Goal: Task Accomplishment & Management: Manage account settings

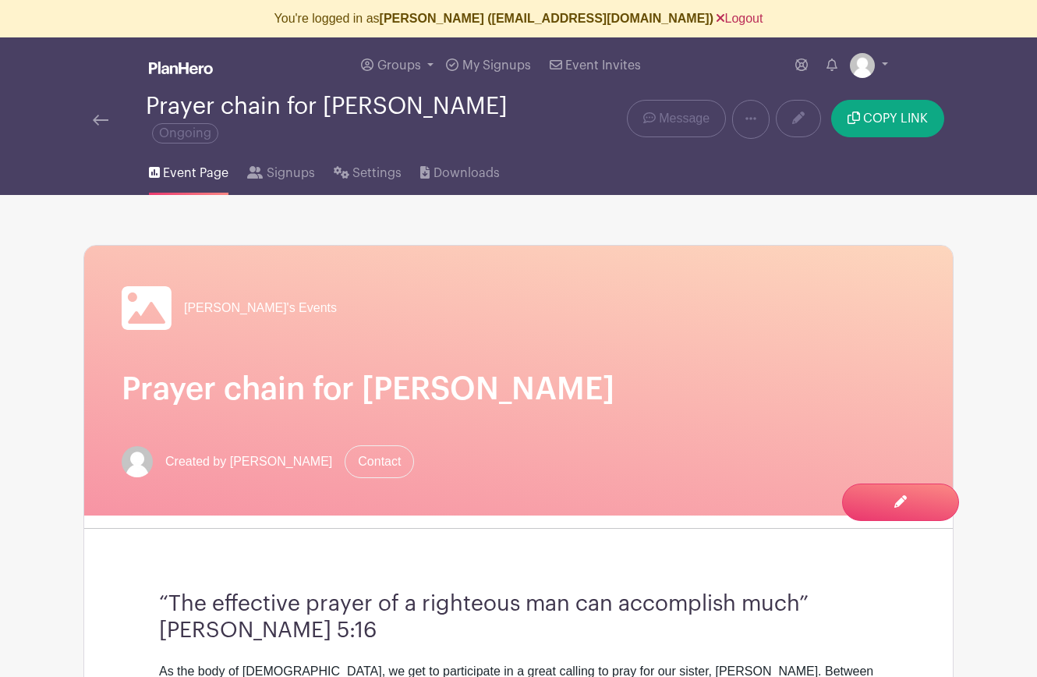
click at [716, 19] on link "Logout" at bounding box center [739, 18] width 46 height 13
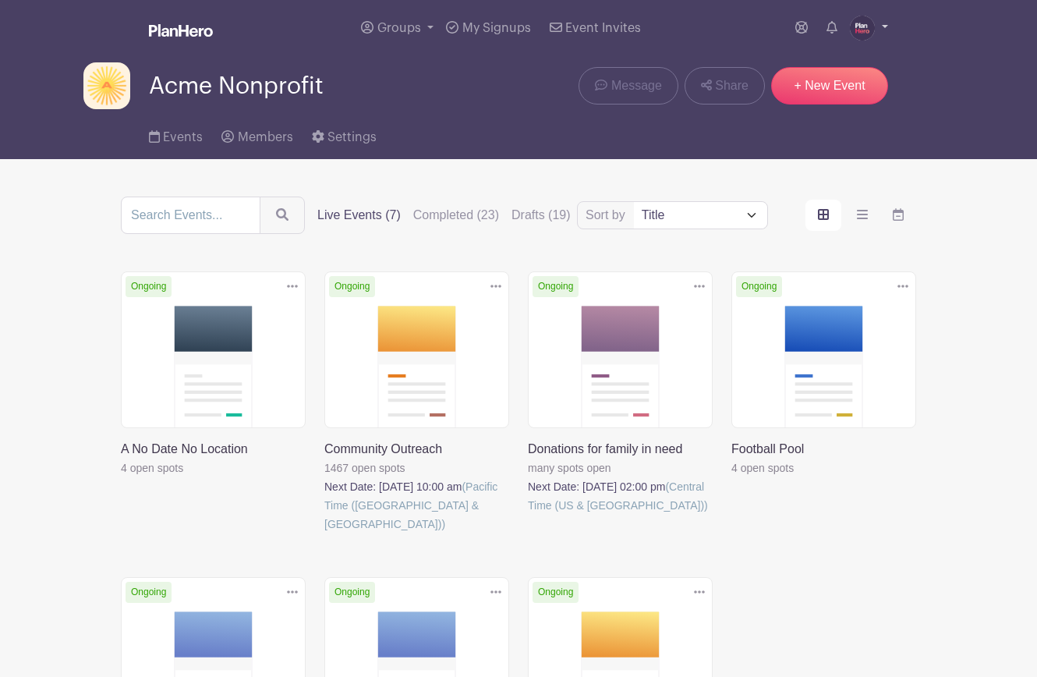
click at [864, 24] on img at bounding box center [862, 28] width 25 height 25
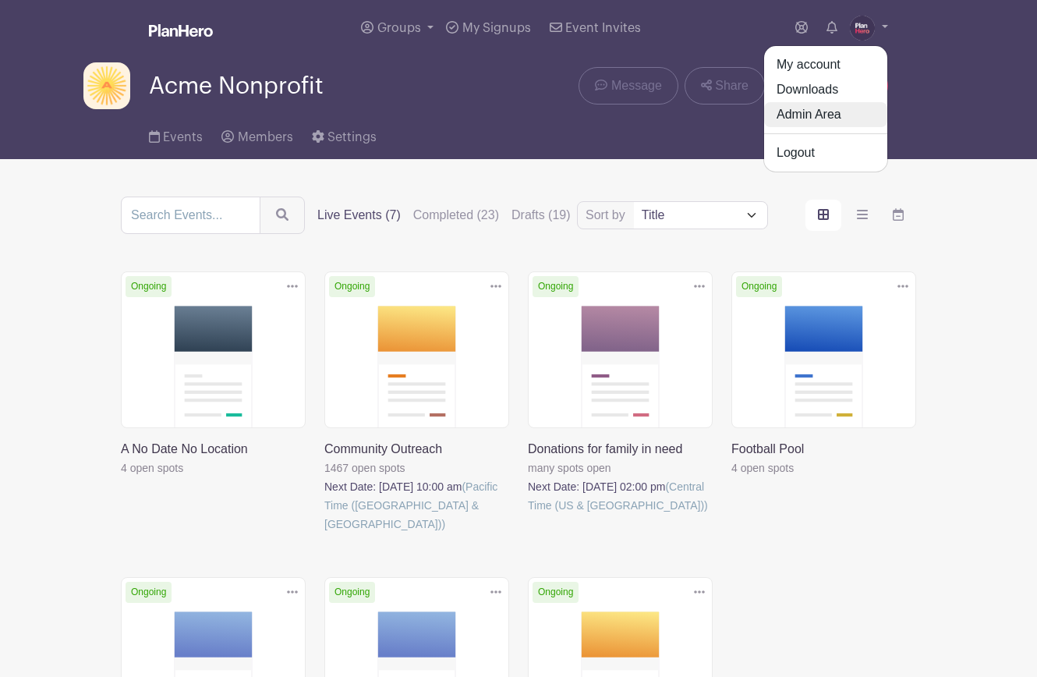
click at [845, 113] on link "Admin Area" at bounding box center [825, 114] width 123 height 25
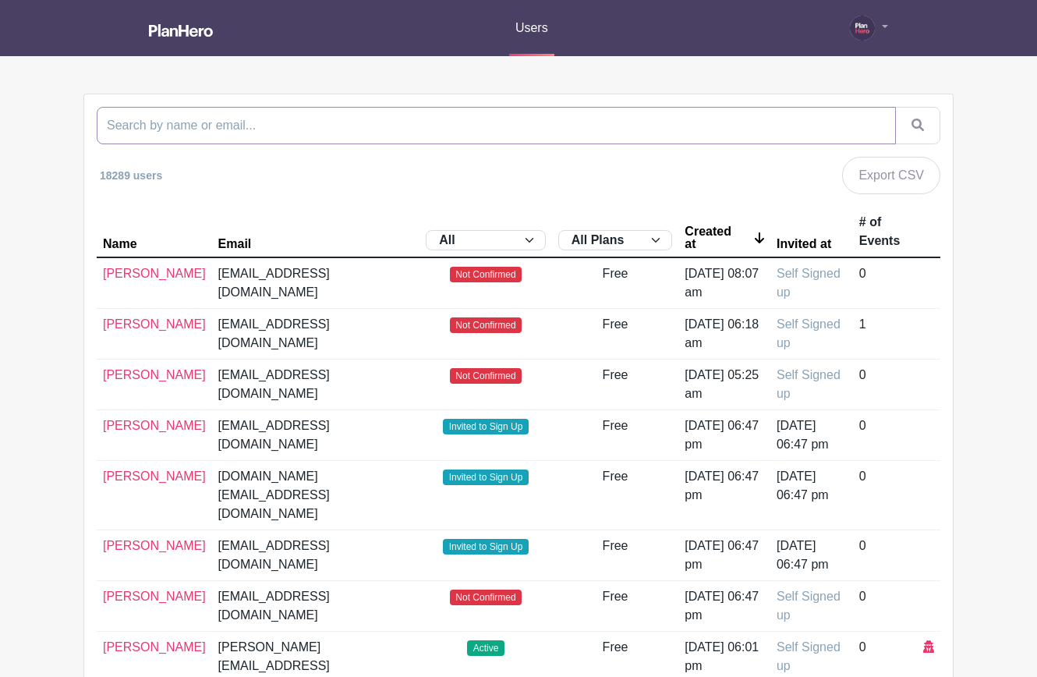
click at [648, 114] on input "search" at bounding box center [496, 125] width 799 height 37
paste input "nslittleleague@gail.com"
type input "nslittleleague@gail.com"
click at [895, 107] on button "submit" at bounding box center [917, 125] width 45 height 37
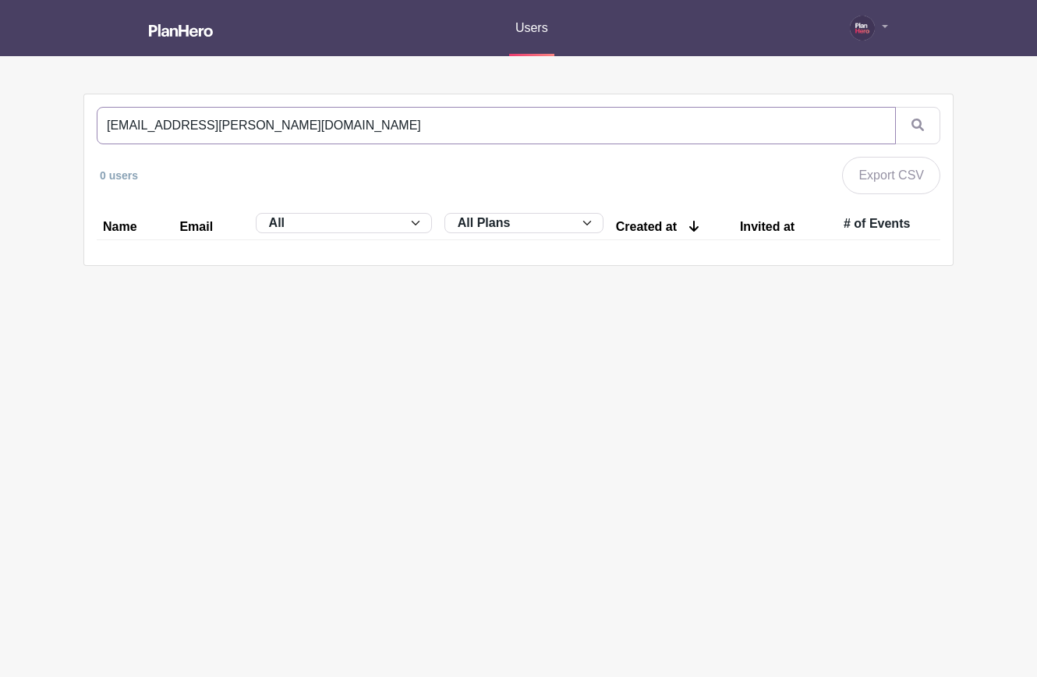
click at [196, 126] on input "nslittleleague@gail.com" at bounding box center [496, 125] width 799 height 37
type input "[EMAIL_ADDRESS][DOMAIN_NAME]"
click at [895, 107] on button "submit" at bounding box center [917, 125] width 45 height 37
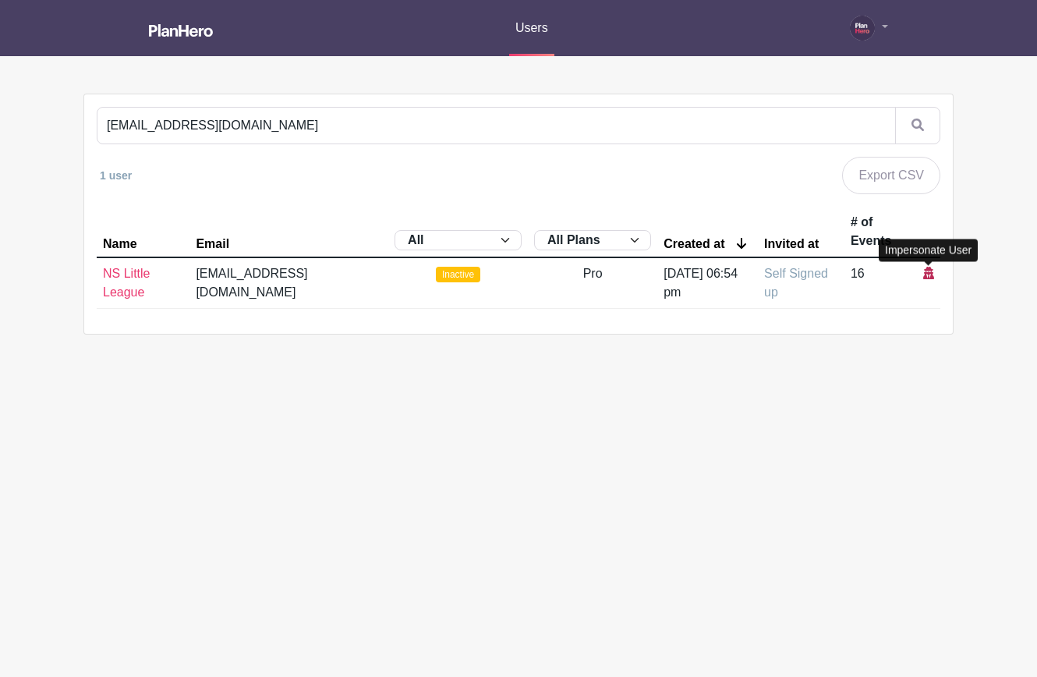
click at [926, 270] on icon at bounding box center [928, 273] width 11 height 12
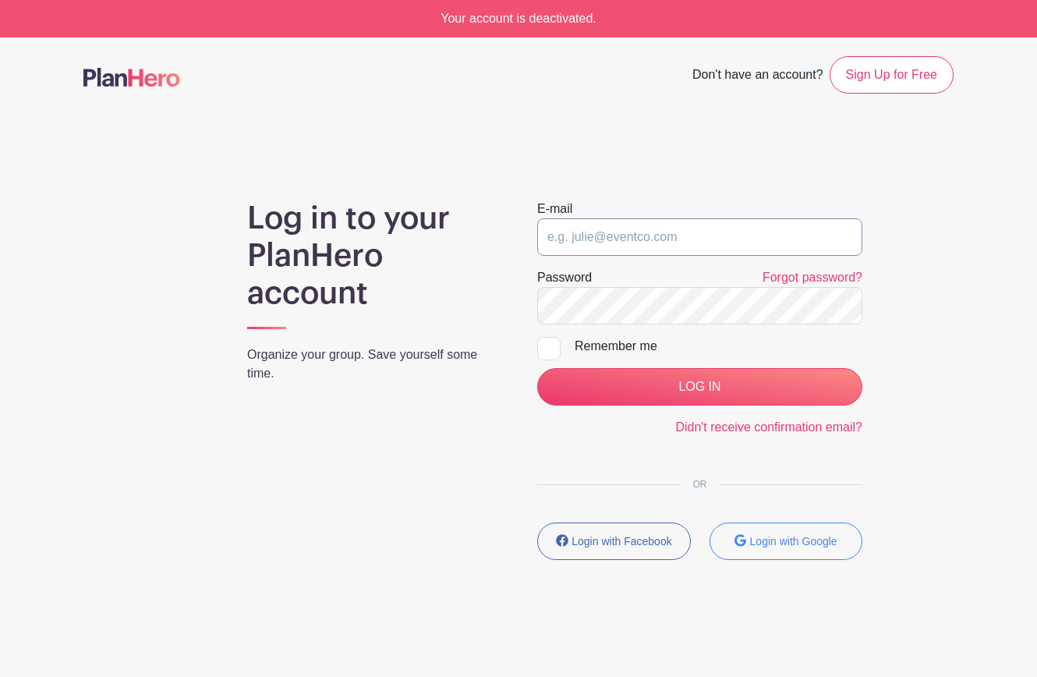
type input "julie@planhero.com"
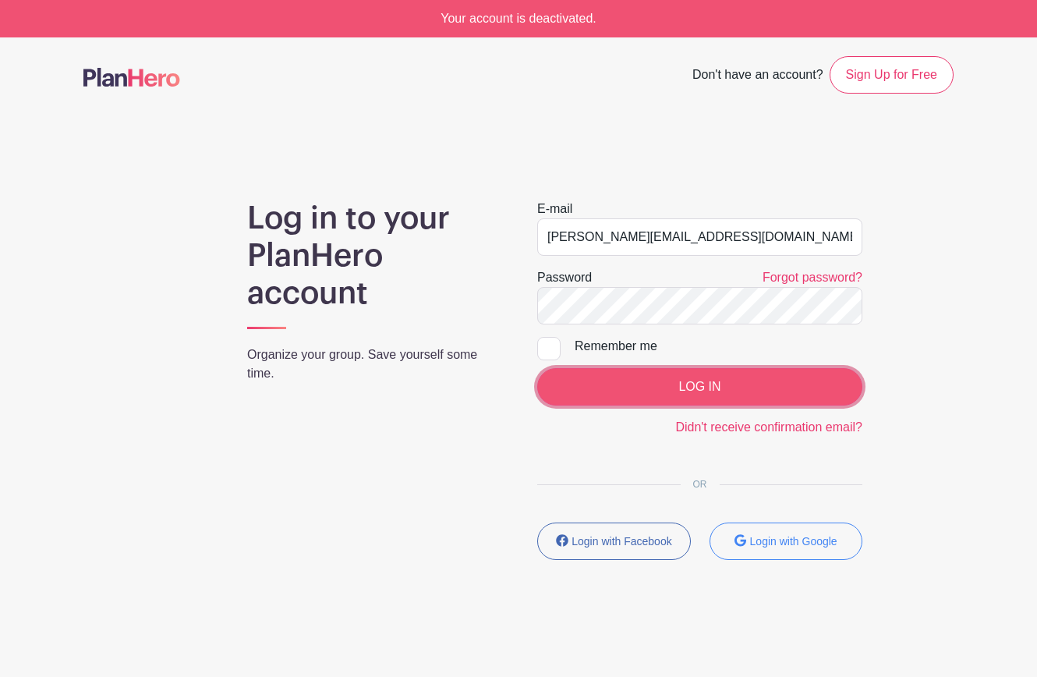
click at [685, 386] on input "LOG IN" at bounding box center [699, 386] width 325 height 37
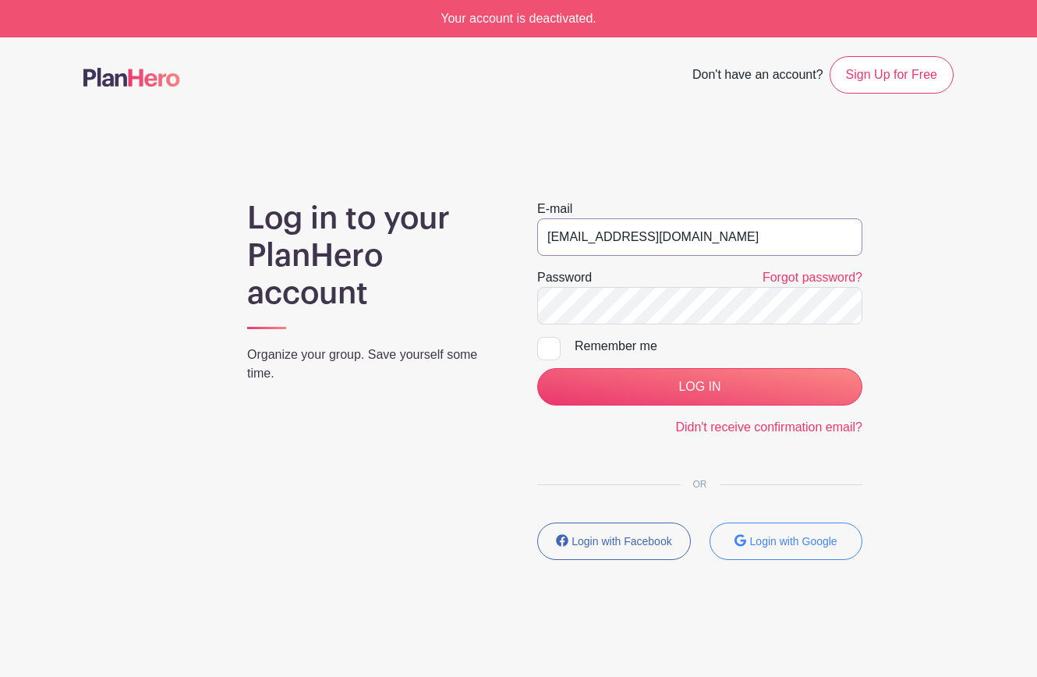
drag, startPoint x: 770, startPoint y: 223, endPoint x: 783, endPoint y: 247, distance: 27.6
click at [567, 225] on input "[EMAIL_ADDRESS][DOMAIN_NAME]" at bounding box center [699, 236] width 325 height 37
drag, startPoint x: 763, startPoint y: 244, endPoint x: 525, endPoint y: 216, distance: 240.2
click at [521, 227] on div "E-mail jpfarrell77+demo1@gmail.com Password Forgot password? Remember me LOG IN…" at bounding box center [699, 386] width 362 height 373
type input "julie@planhero.com"
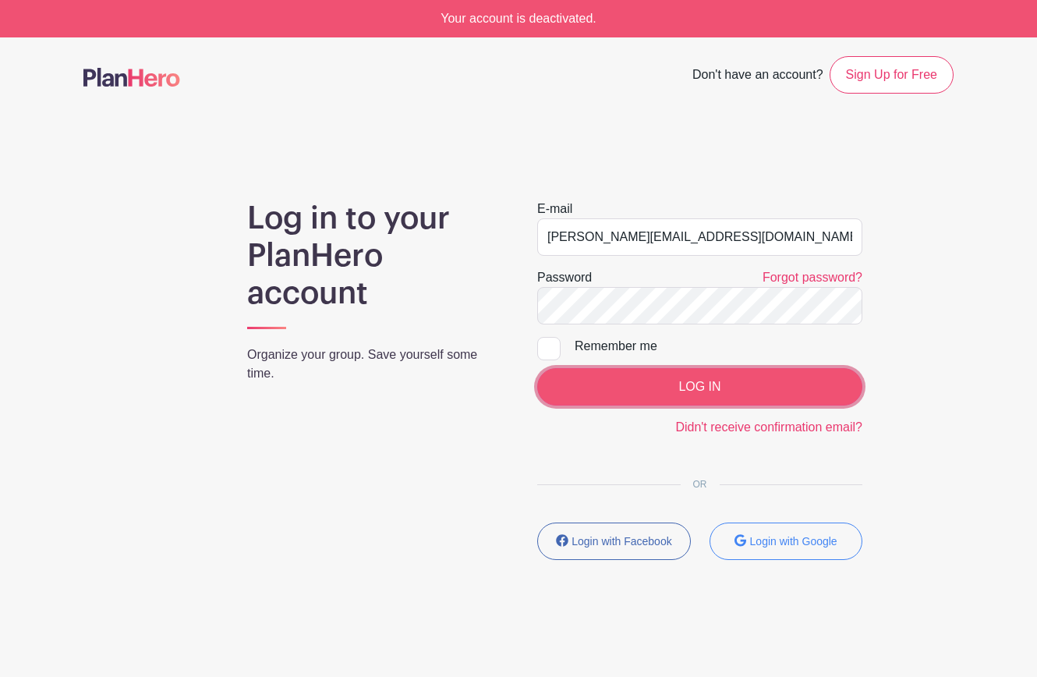
click at [685, 384] on input "LOG IN" at bounding box center [699, 386] width 325 height 37
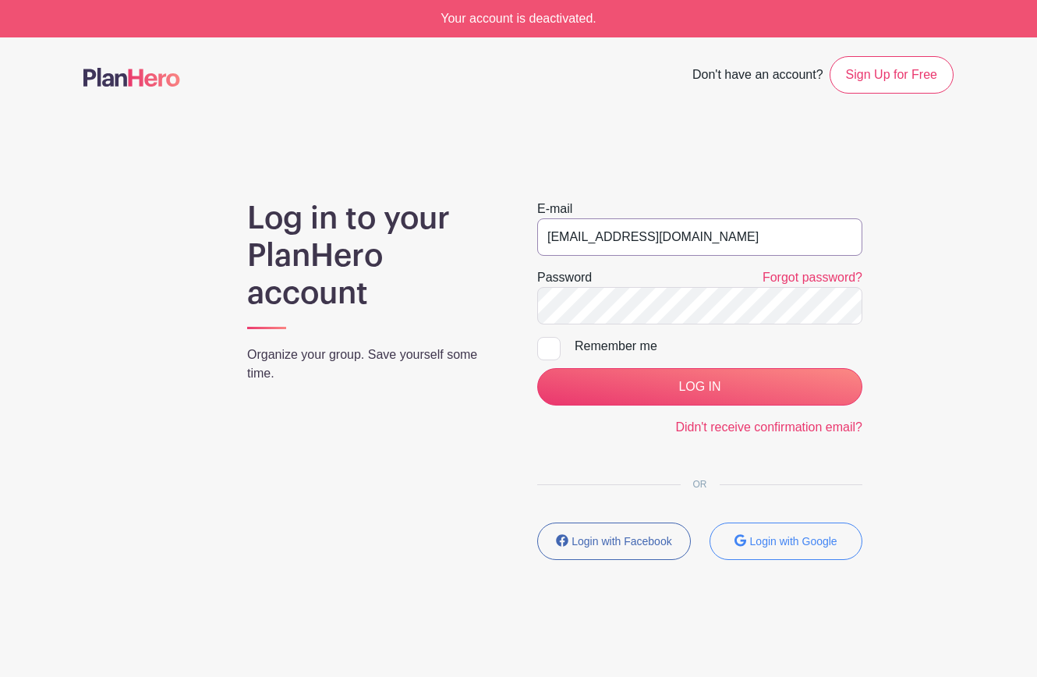
drag, startPoint x: 717, startPoint y: 239, endPoint x: 562, endPoint y: 238, distance: 155.1
click at [543, 221] on input "[EMAIL_ADDRESS][DOMAIN_NAME]" at bounding box center [699, 236] width 325 height 37
type input "julie@planhero.com"
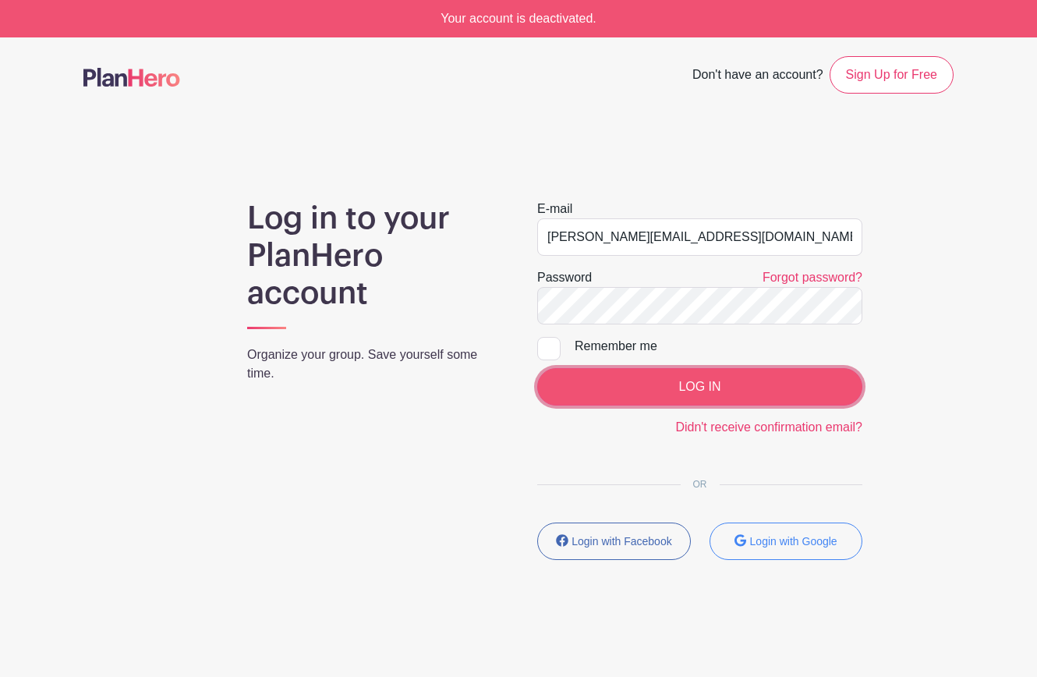
click at [693, 385] on input "LOG IN" at bounding box center [699, 386] width 325 height 37
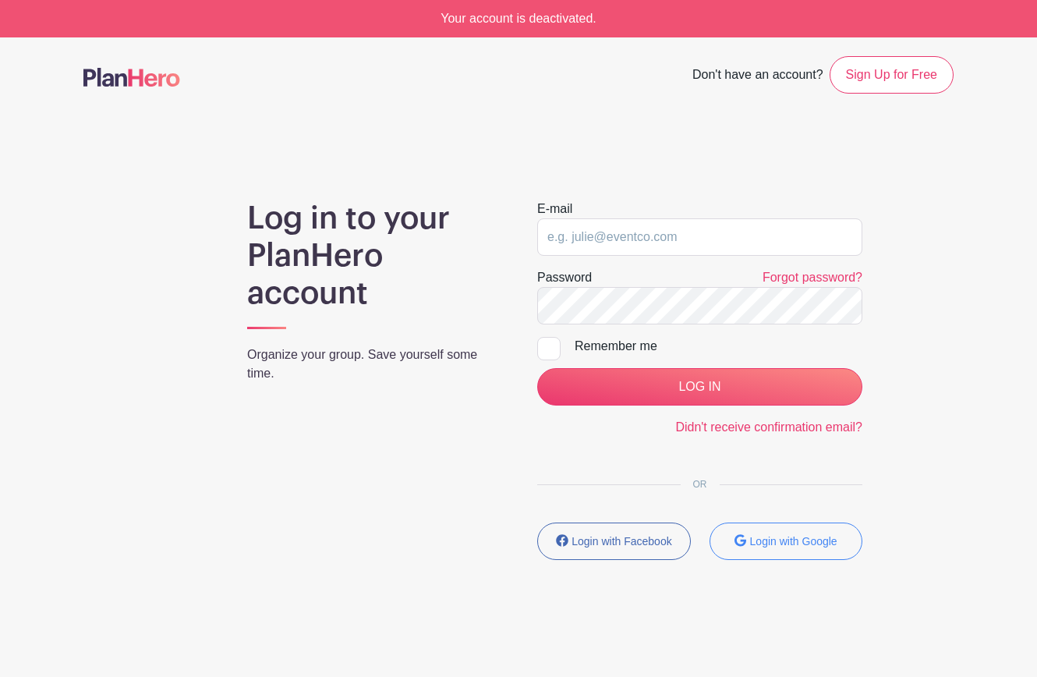
type input "[EMAIL_ADDRESS][DOMAIN_NAME]"
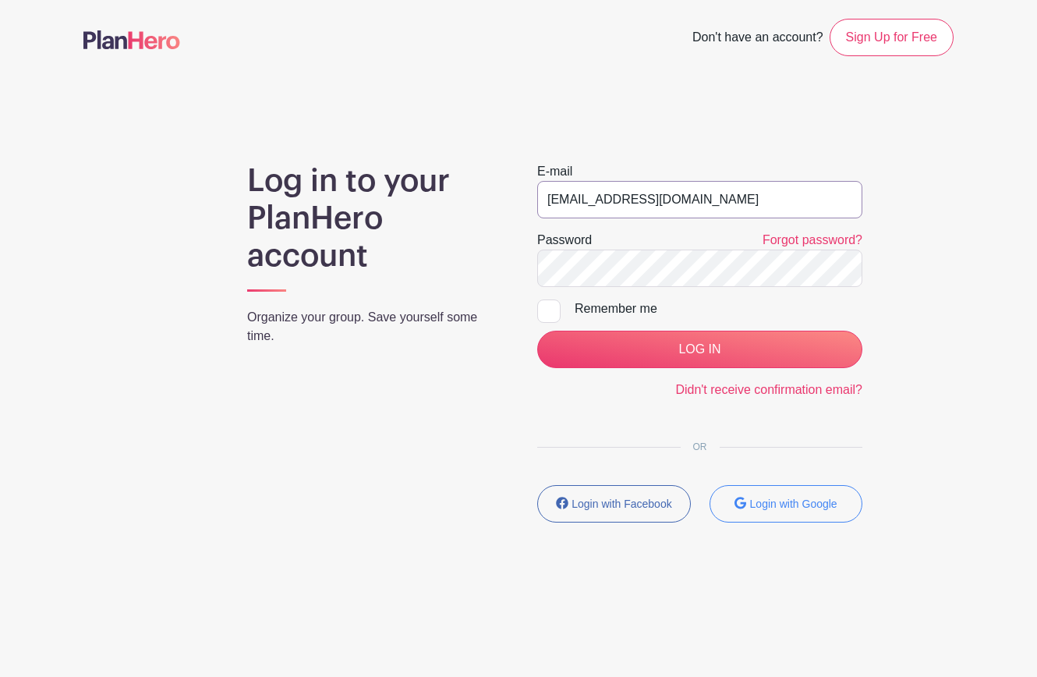
drag, startPoint x: 724, startPoint y: 199, endPoint x: 485, endPoint y: 179, distance: 240.2
click at [485, 179] on div "Log in to your PlanHero account Organize your group. Save yourself some time. E…" at bounding box center [518, 348] width 870 height 373
type input "[PERSON_NAME][EMAIL_ADDRESS][DOMAIN_NAME]"
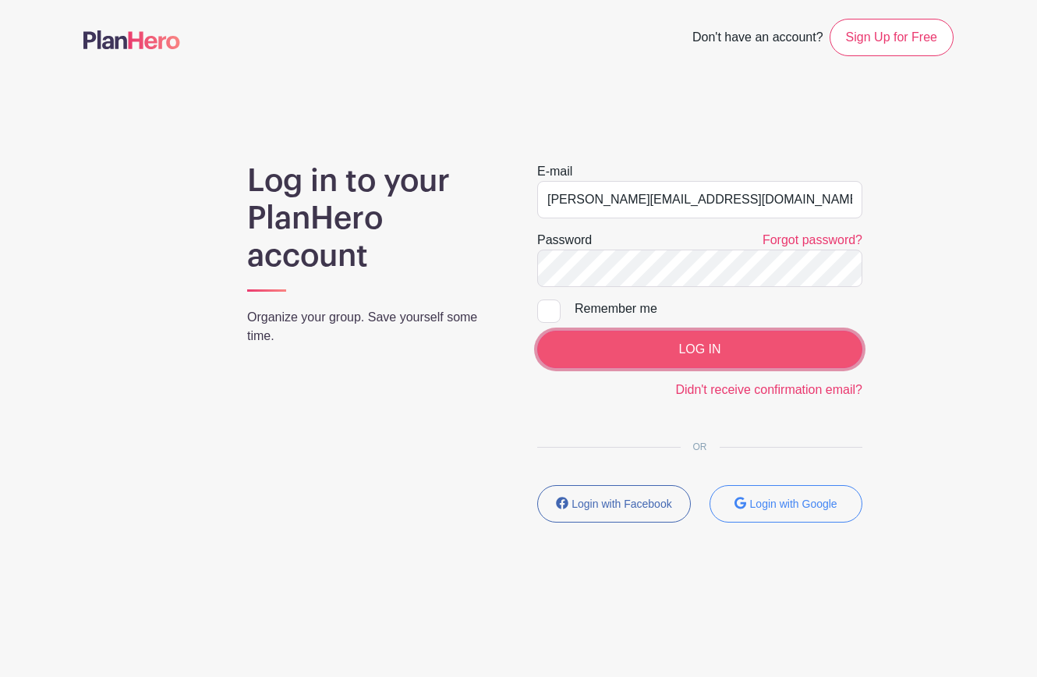
click at [689, 357] on input "LOG IN" at bounding box center [699, 349] width 325 height 37
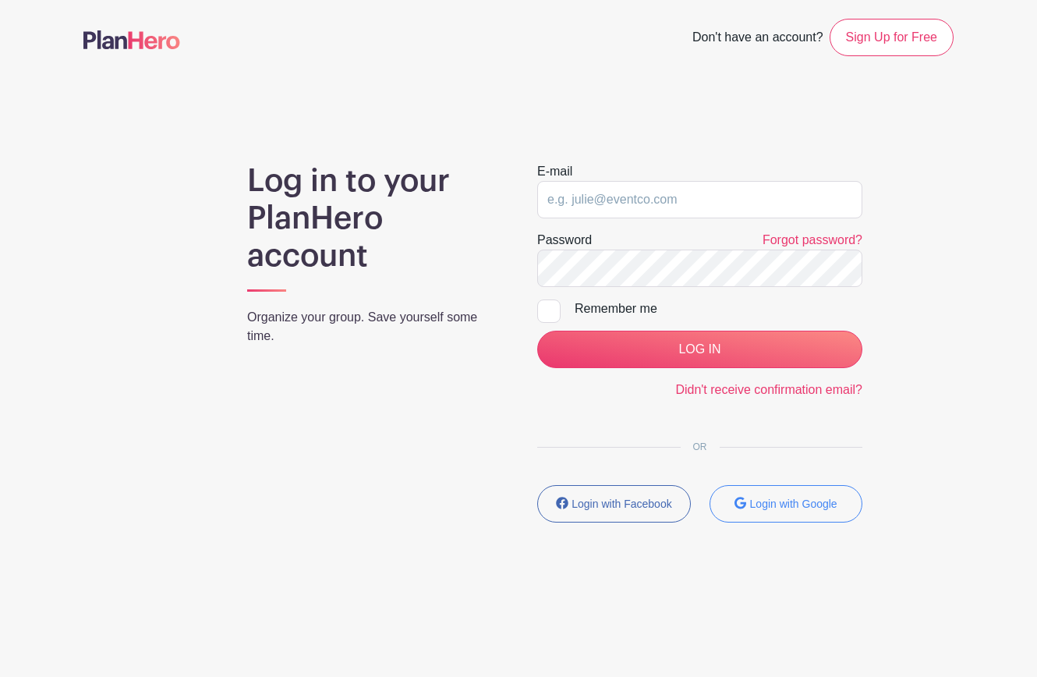
type input "[EMAIL_ADDRESS][DOMAIN_NAME]"
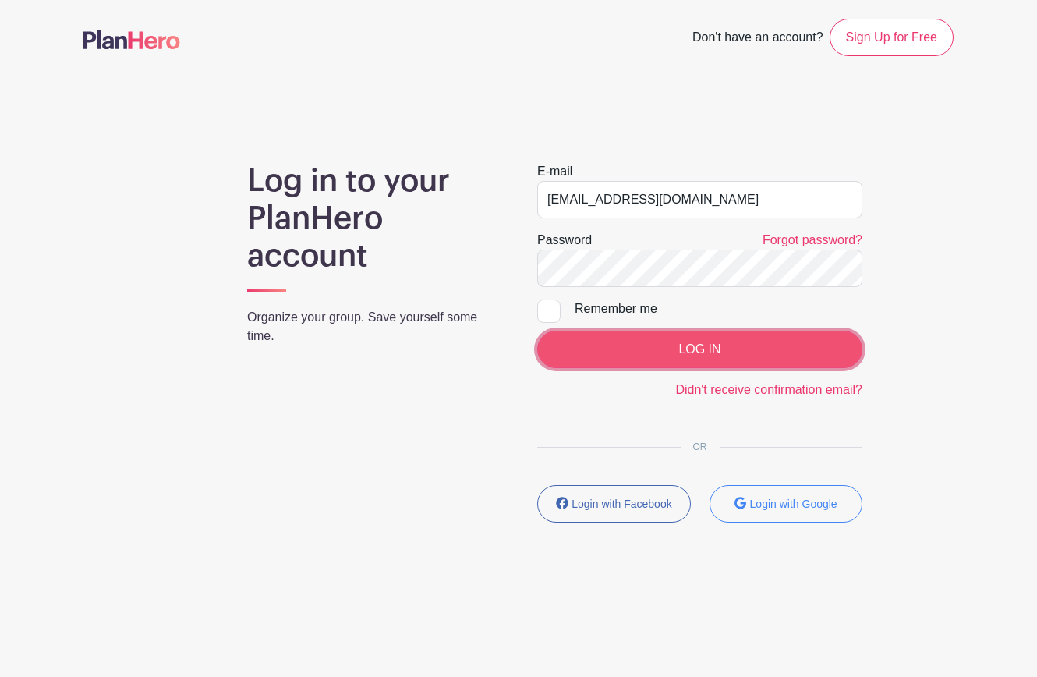
click at [708, 341] on input "LOG IN" at bounding box center [699, 349] width 325 height 37
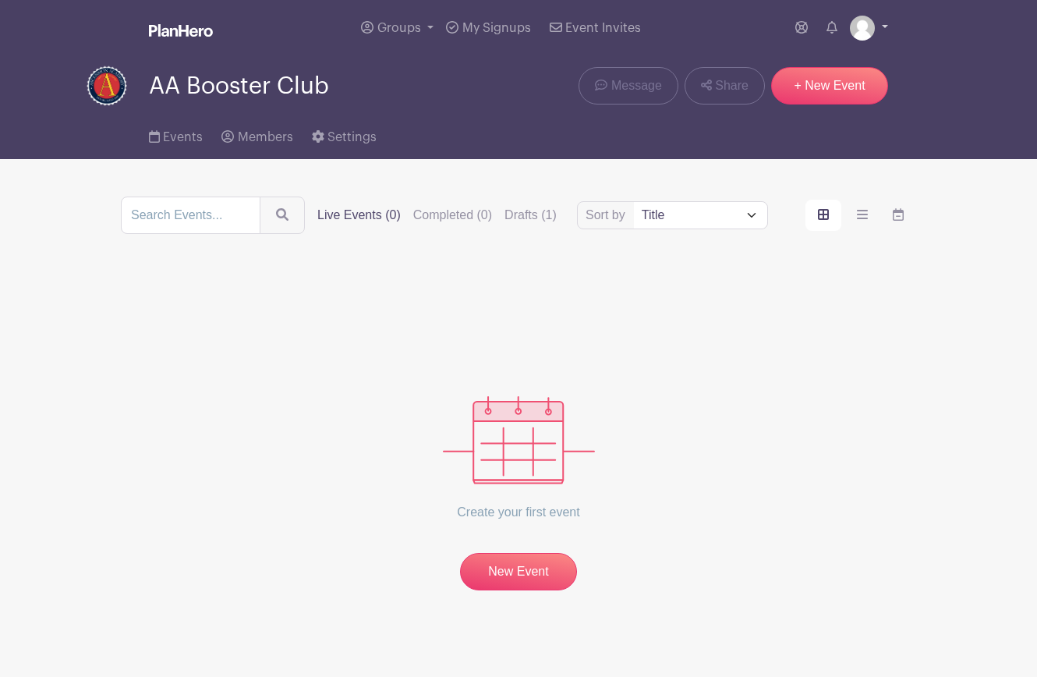
click at [857, 25] on img at bounding box center [862, 28] width 25 height 25
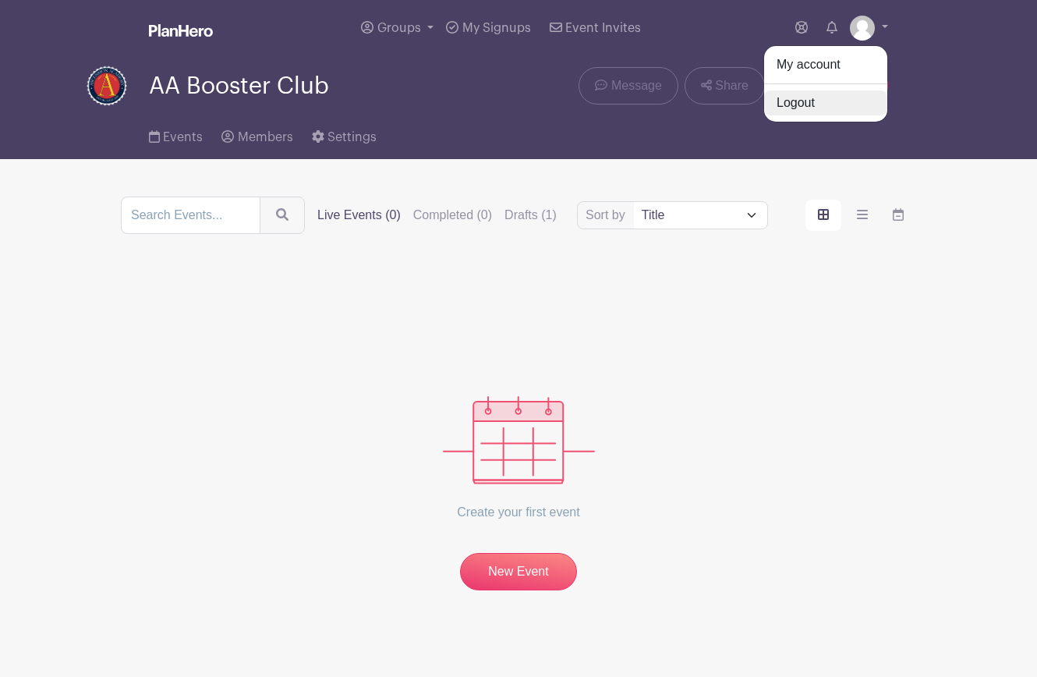
click at [816, 107] on link "Logout" at bounding box center [825, 102] width 123 height 25
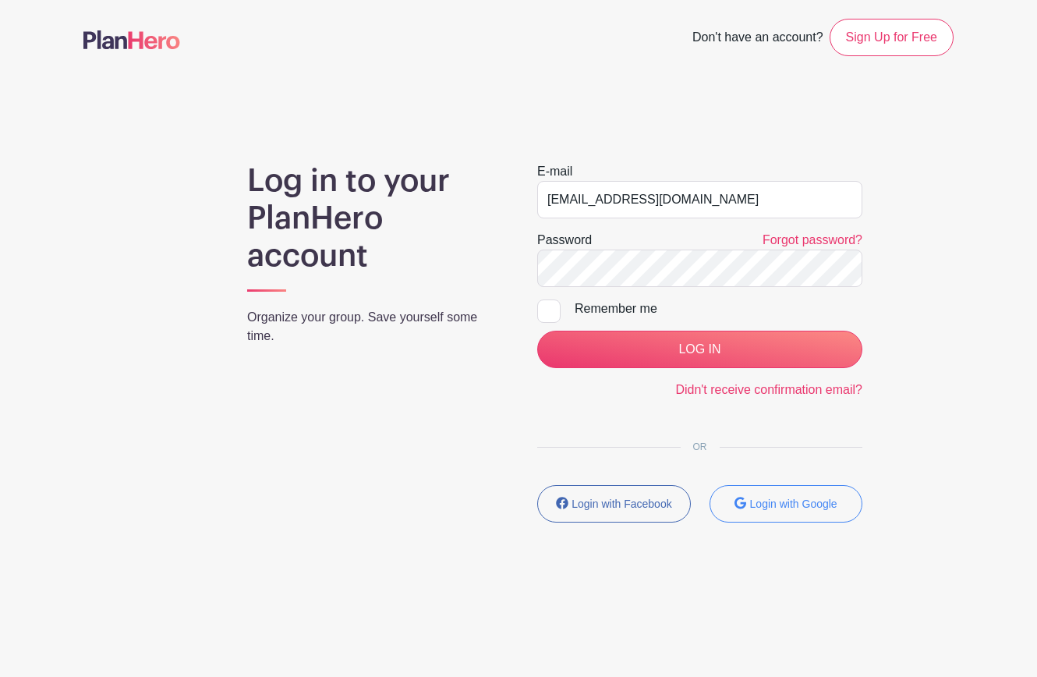
drag, startPoint x: 736, startPoint y: 196, endPoint x: 521, endPoint y: 189, distance: 215.2
click at [535, 198] on div "E-mail jpfarrell77+demo1@gmail.com Password Forgot password? Remember me LOG IN…" at bounding box center [699, 348] width 362 height 373
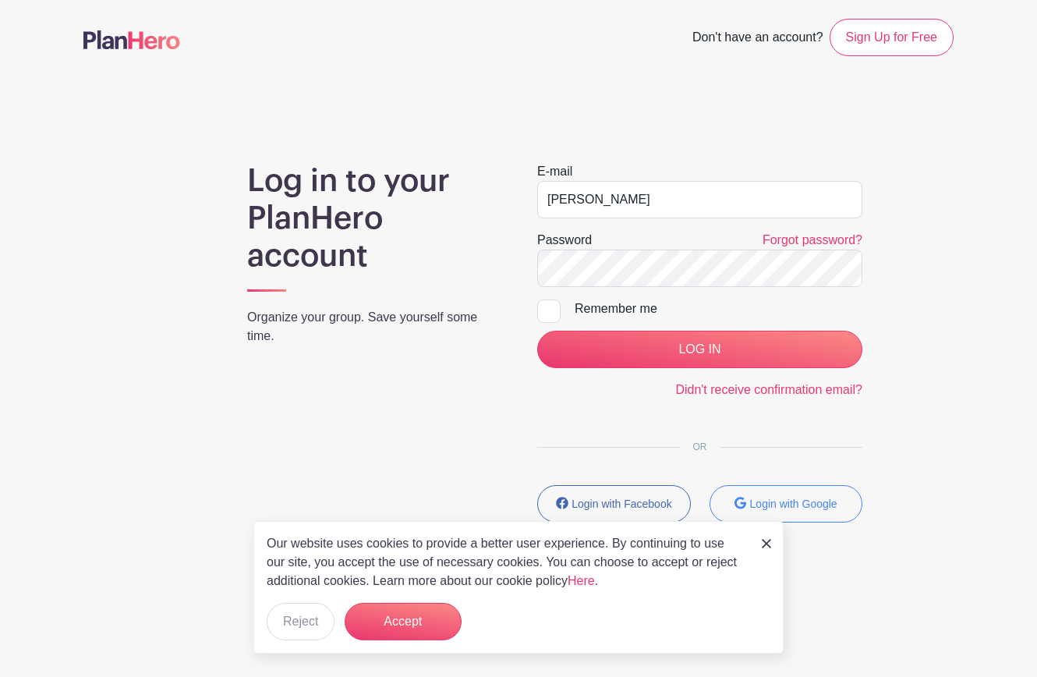
type input "julie@planhero.com"
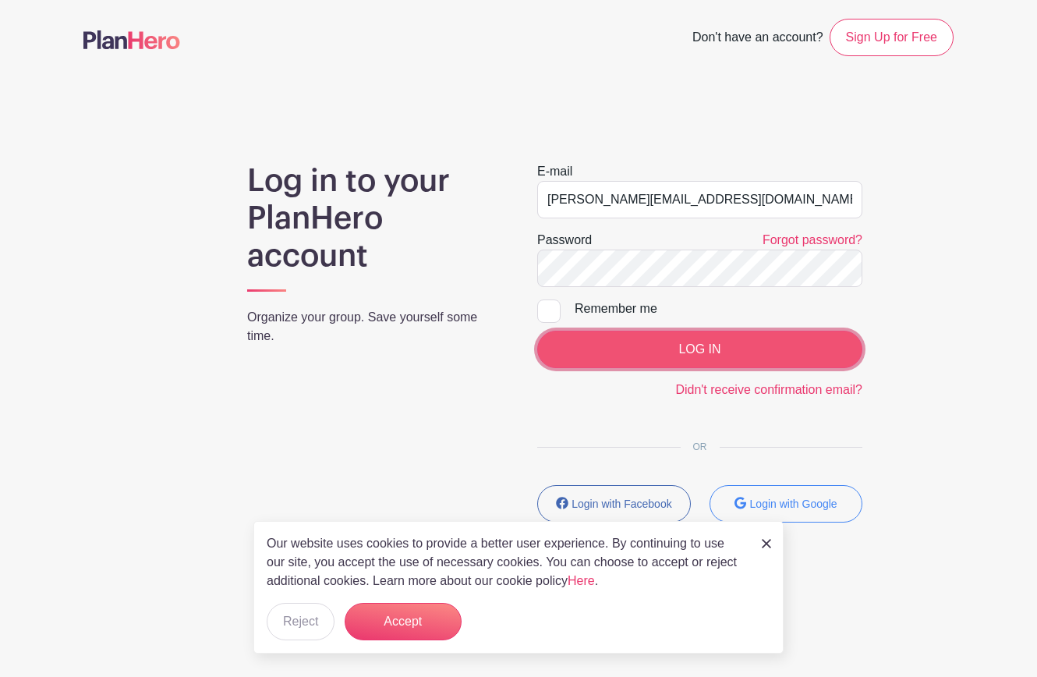
click at [693, 352] on input "LOG IN" at bounding box center [699, 349] width 325 height 37
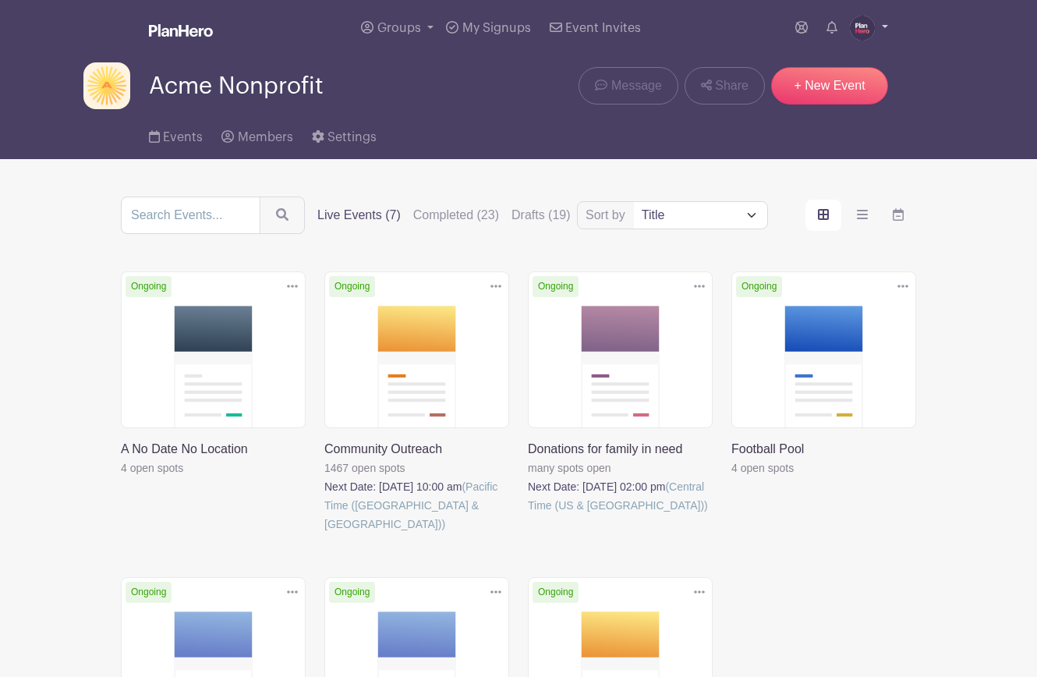
click at [859, 30] on img at bounding box center [862, 28] width 25 height 25
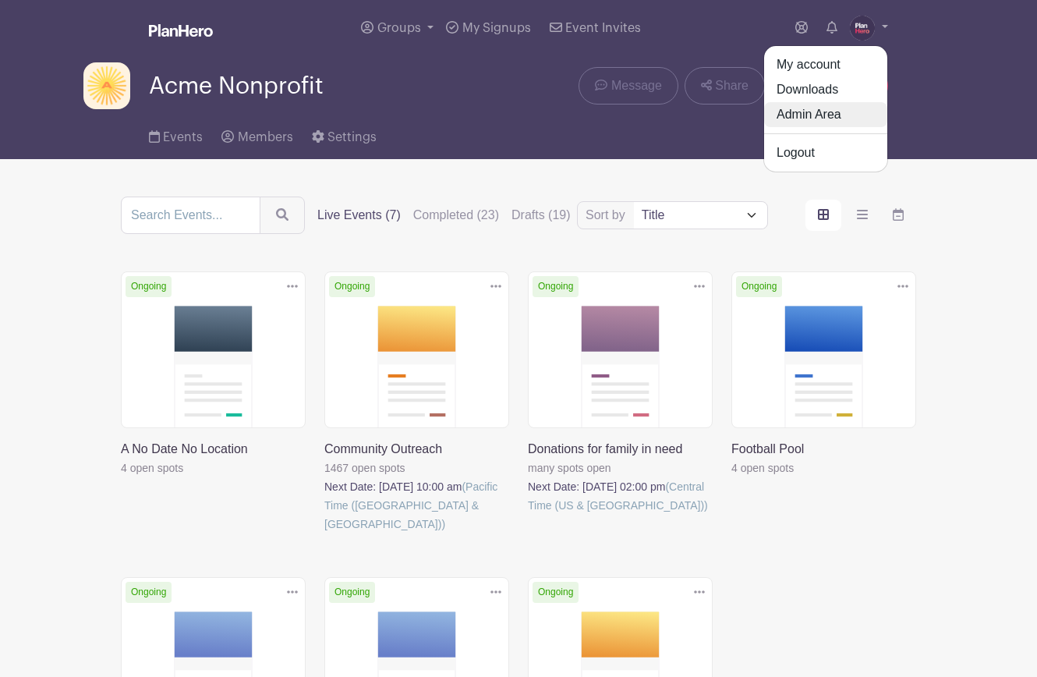
click at [848, 111] on link "Admin Area" at bounding box center [825, 114] width 123 height 25
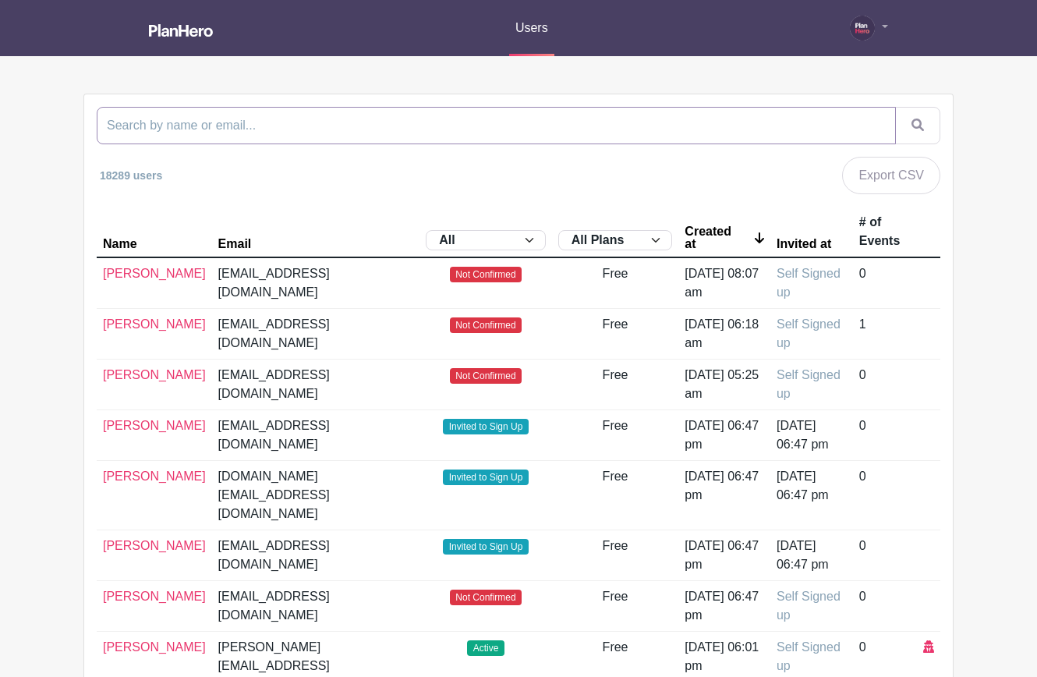
click at [650, 132] on input "search" at bounding box center [496, 125] width 799 height 37
paste input "nslittleleague@gail.com"
click at [197, 125] on input "nslittleleague@gail.com" at bounding box center [496, 125] width 799 height 37
type input "[EMAIL_ADDRESS][DOMAIN_NAME]"
click at [895, 107] on button "submit" at bounding box center [917, 125] width 45 height 37
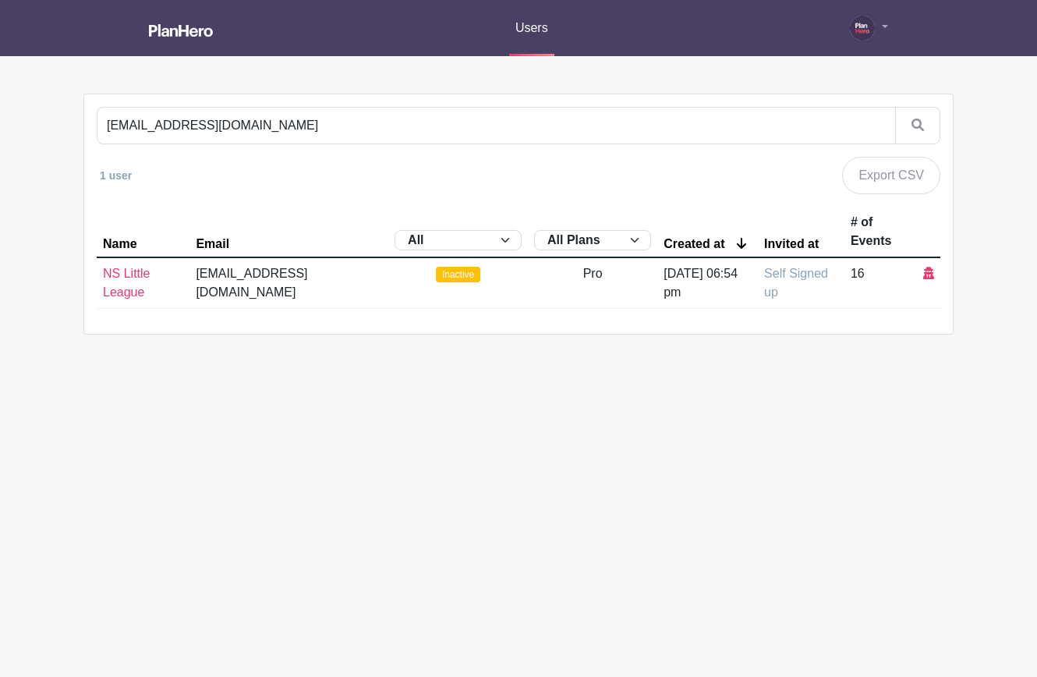
click at [436, 273] on span "Inactive" at bounding box center [458, 275] width 44 height 16
click at [125, 274] on link "NS Little League" at bounding box center [126, 283] width 47 height 32
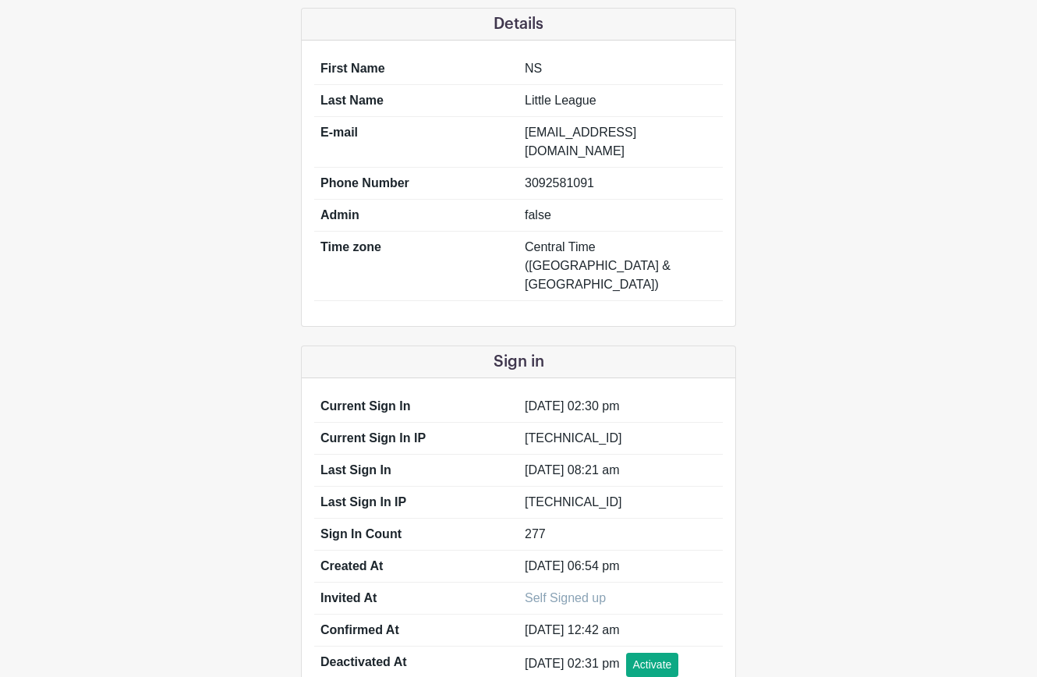
scroll to position [253, 0]
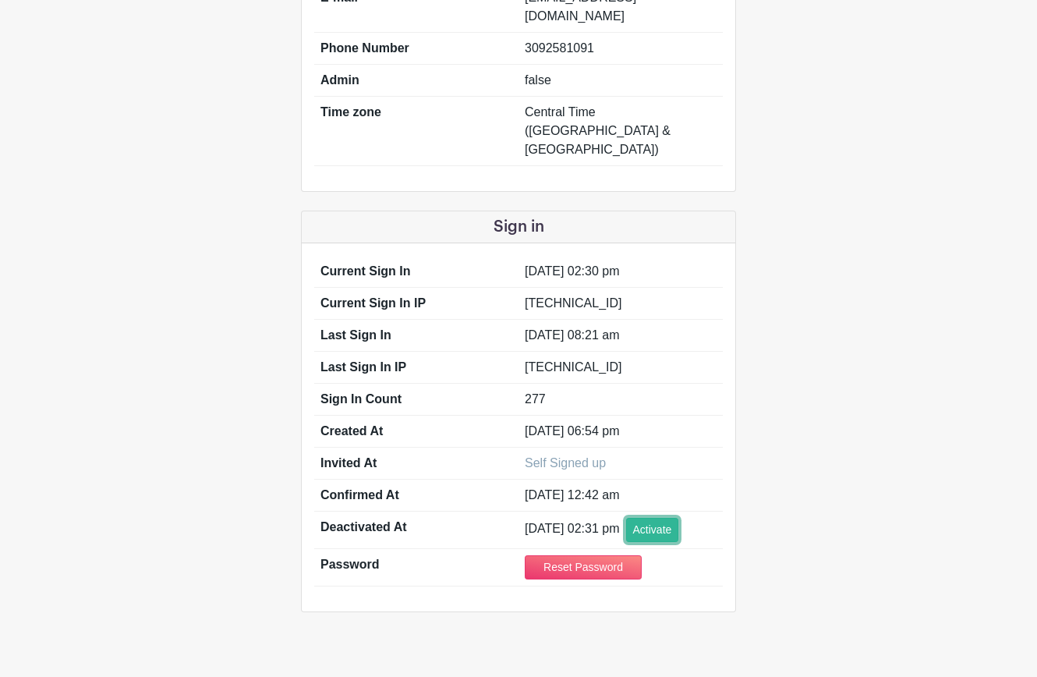
click at [626, 518] on link "Activate" at bounding box center [652, 530] width 53 height 24
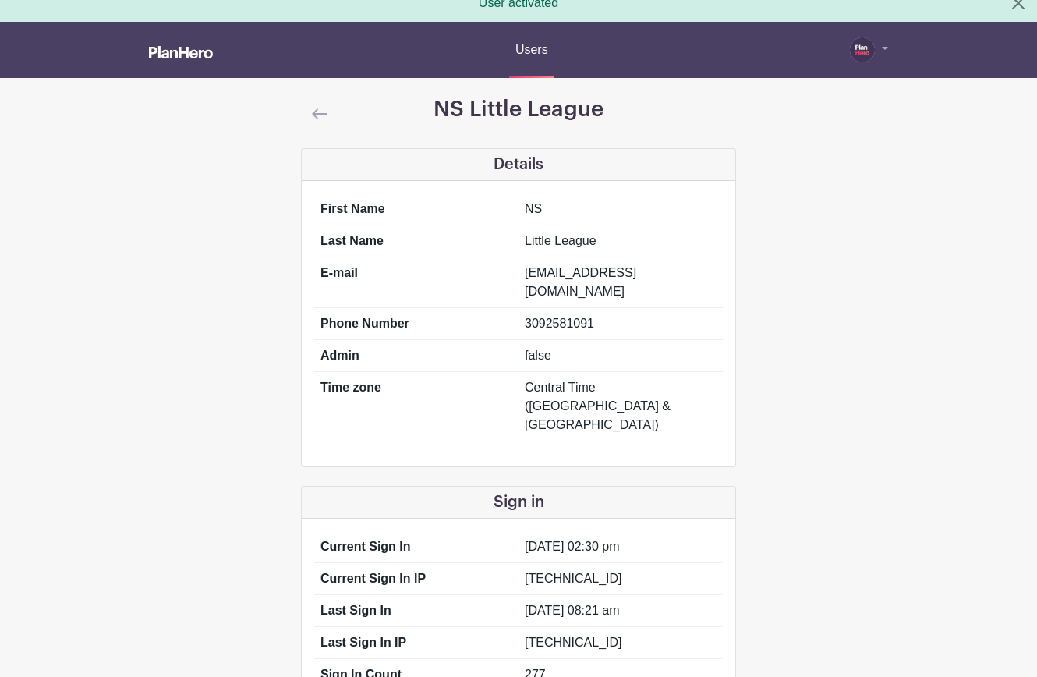
scroll to position [0, 0]
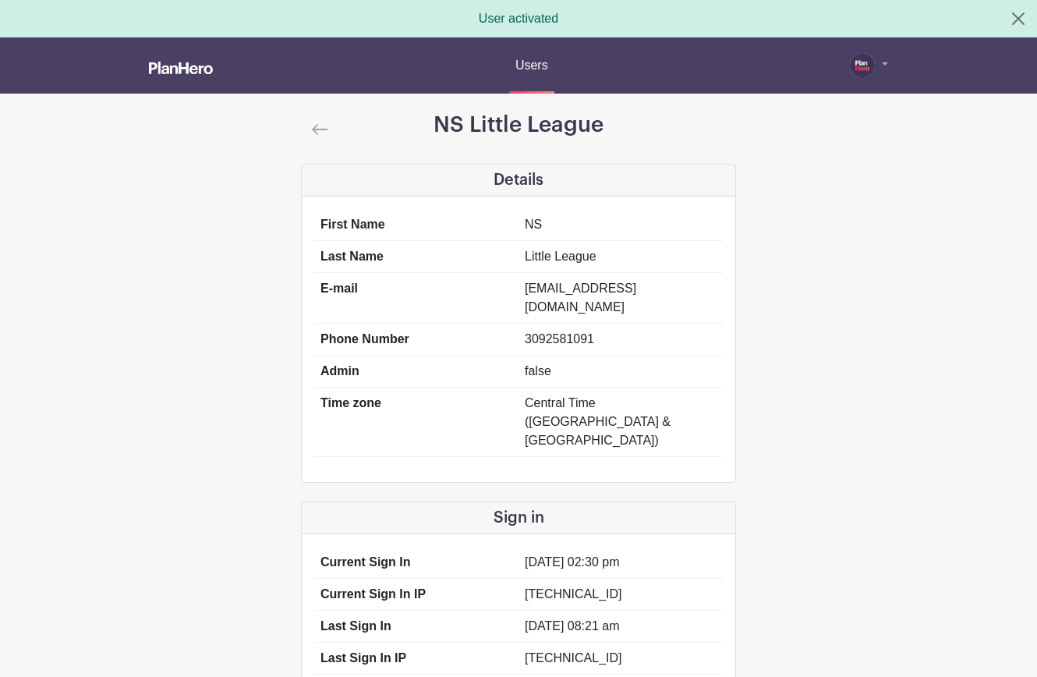
click at [320, 128] on img at bounding box center [320, 129] width 16 height 11
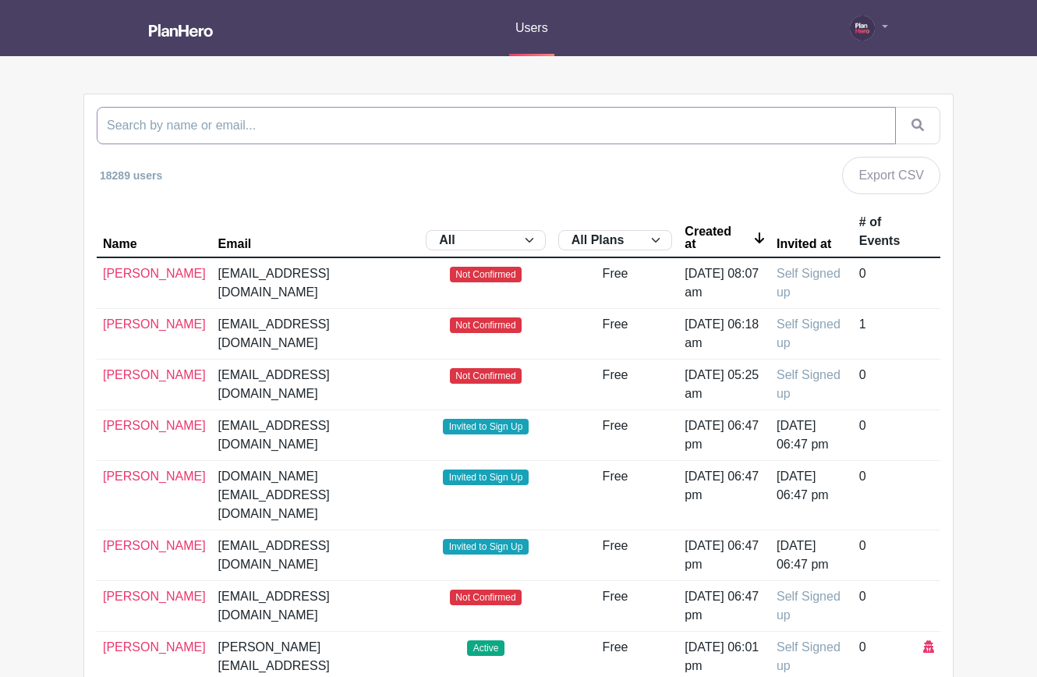
click at [320, 128] on input "search" at bounding box center [496, 125] width 799 height 37
paste input "nslittleleague@gail.com"
click at [198, 126] on input "nslittleleague@gail.com" at bounding box center [496, 125] width 799 height 37
drag, startPoint x: 266, startPoint y: 128, endPoint x: 97, endPoint y: 122, distance: 168.5
click at [97, 122] on input "[EMAIL_ADDRESS][DOMAIN_NAME]" at bounding box center [496, 125] width 799 height 37
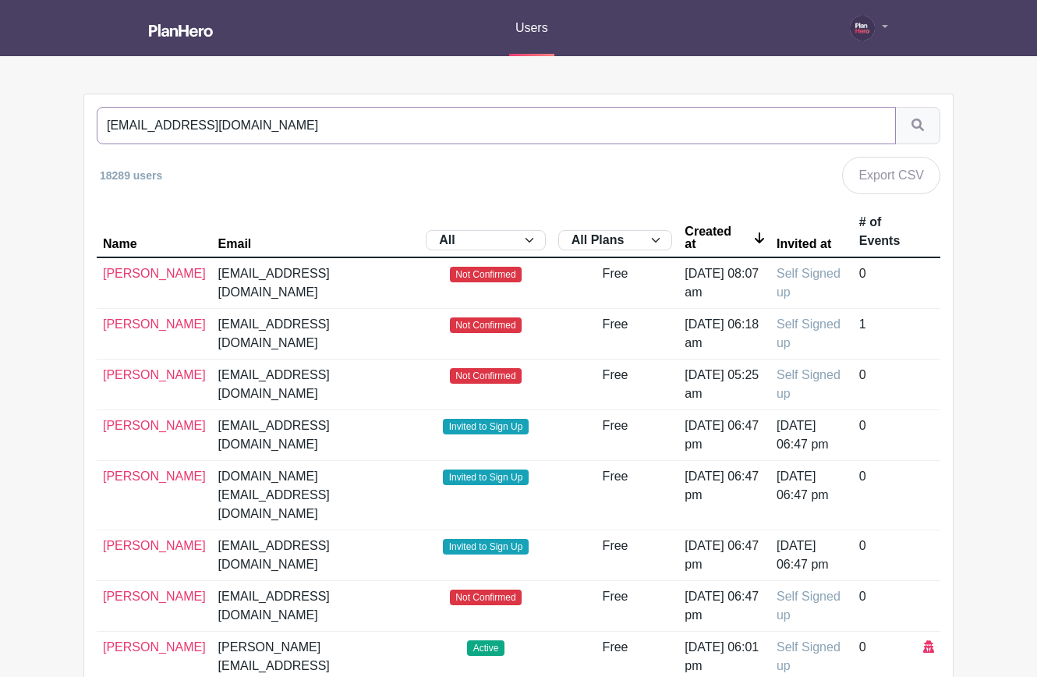
type input "[EMAIL_ADDRESS][DOMAIN_NAME]"
click at [919, 122] on icon "submit" at bounding box center [917, 124] width 12 height 12
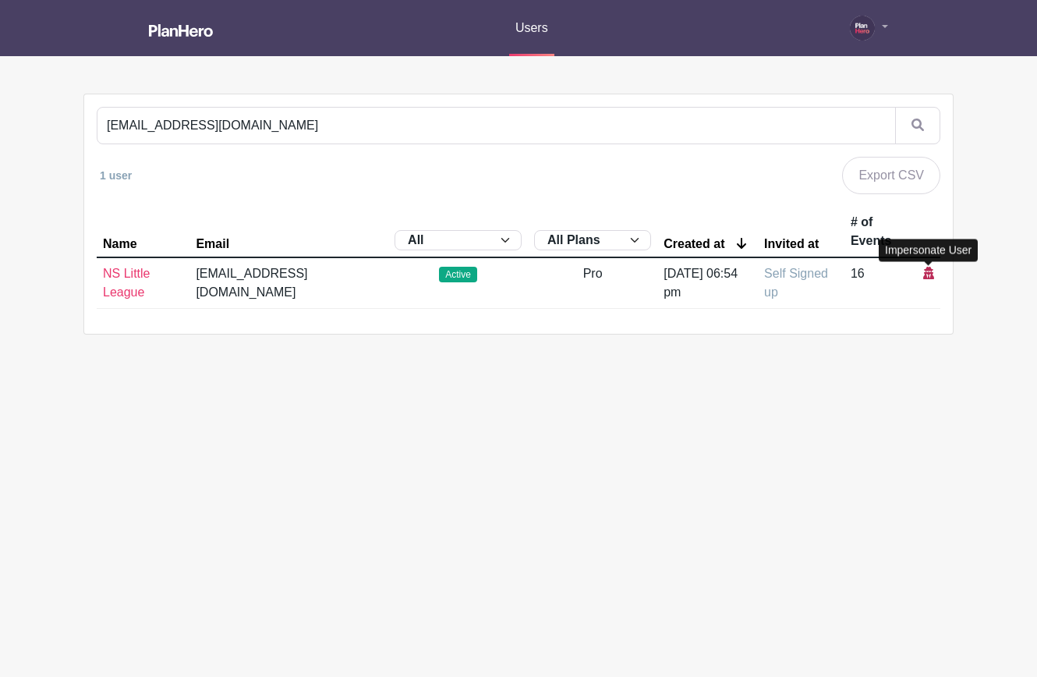
click at [927, 274] on icon at bounding box center [928, 273] width 11 height 12
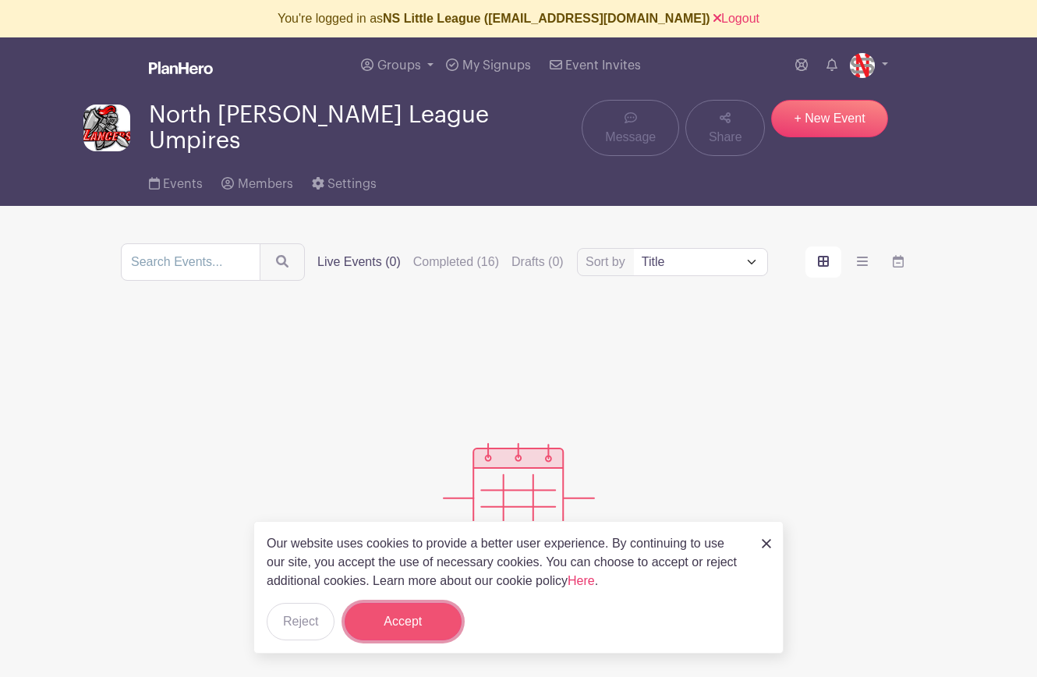
click at [415, 614] on button "Accept" at bounding box center [403, 621] width 117 height 37
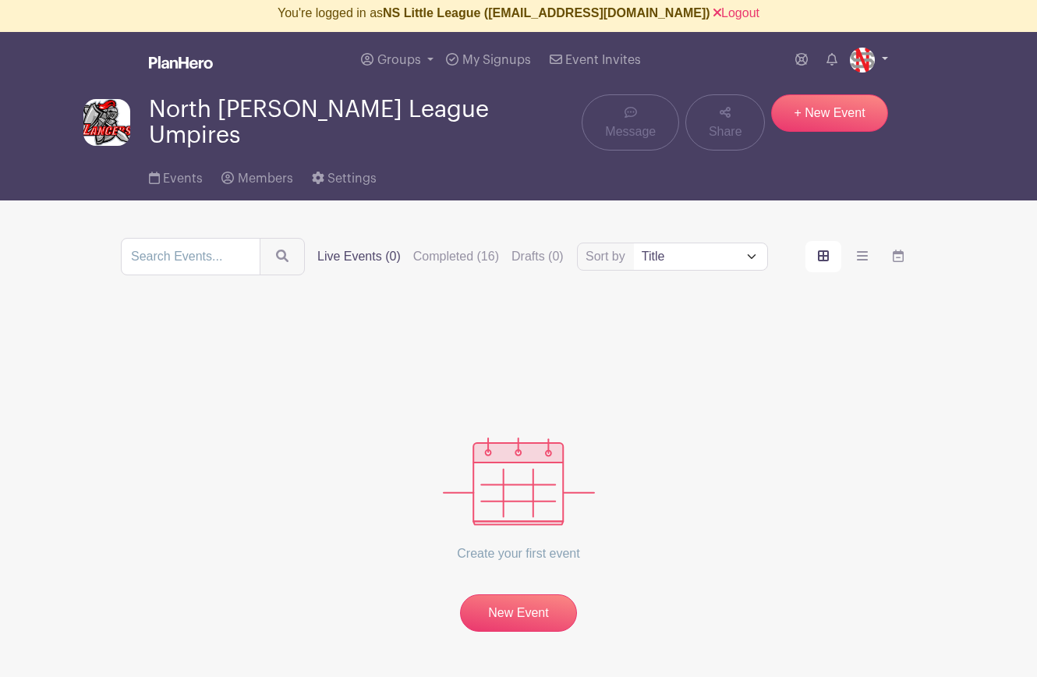
click at [864, 64] on img at bounding box center [862, 60] width 25 height 25
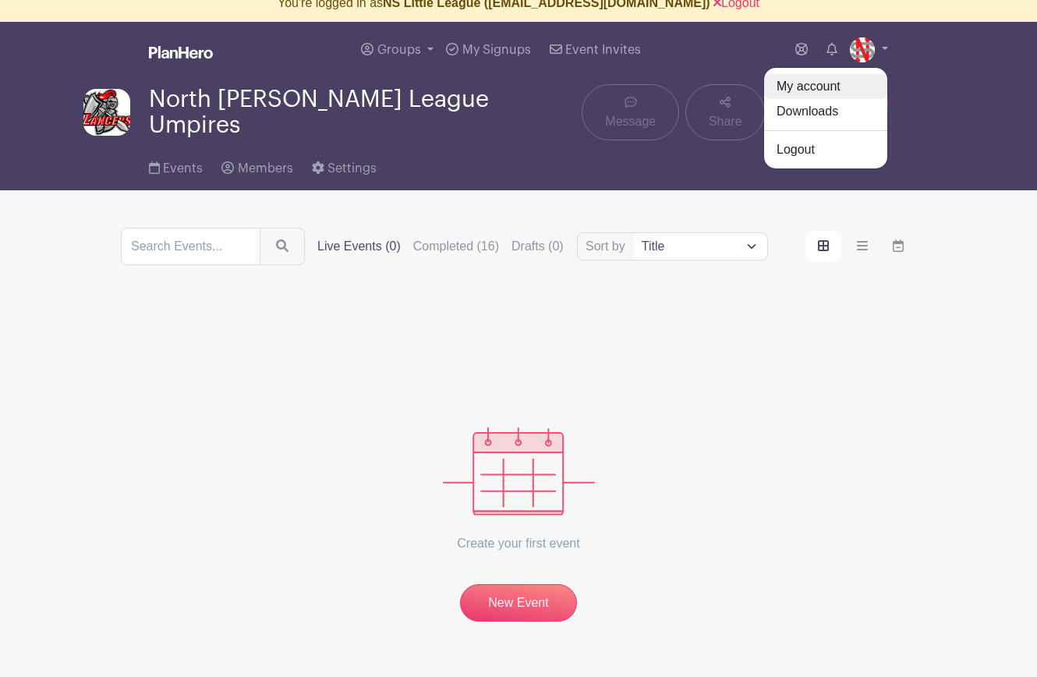
click at [829, 90] on link "My account" at bounding box center [825, 86] width 123 height 25
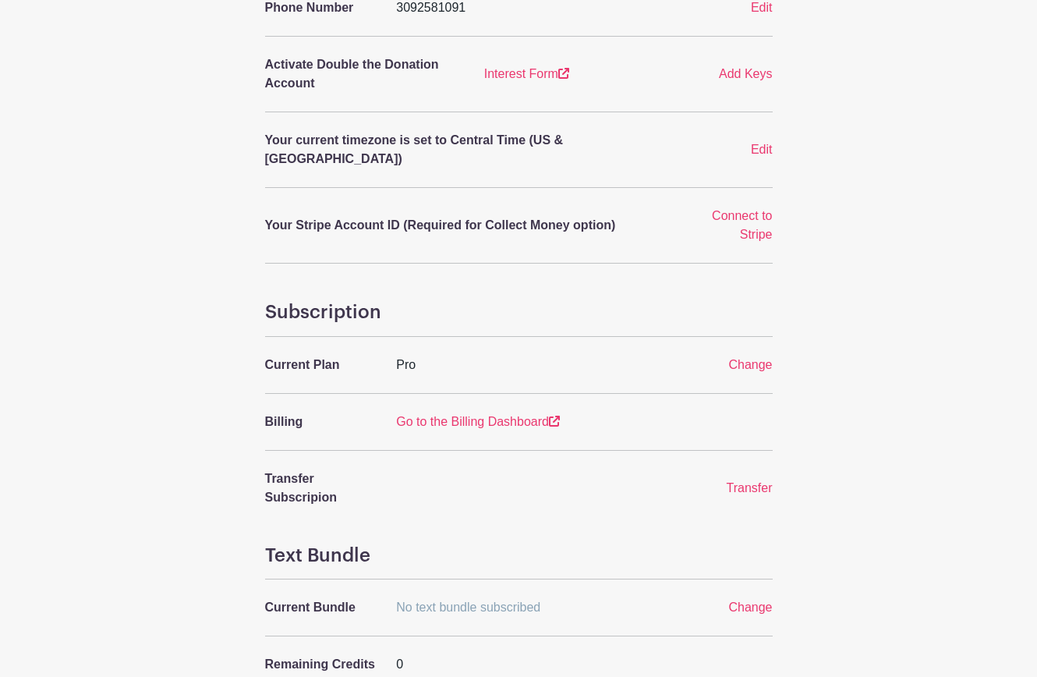
scroll to position [447, 0]
click at [743, 356] on span "Change" at bounding box center [750, 362] width 44 height 13
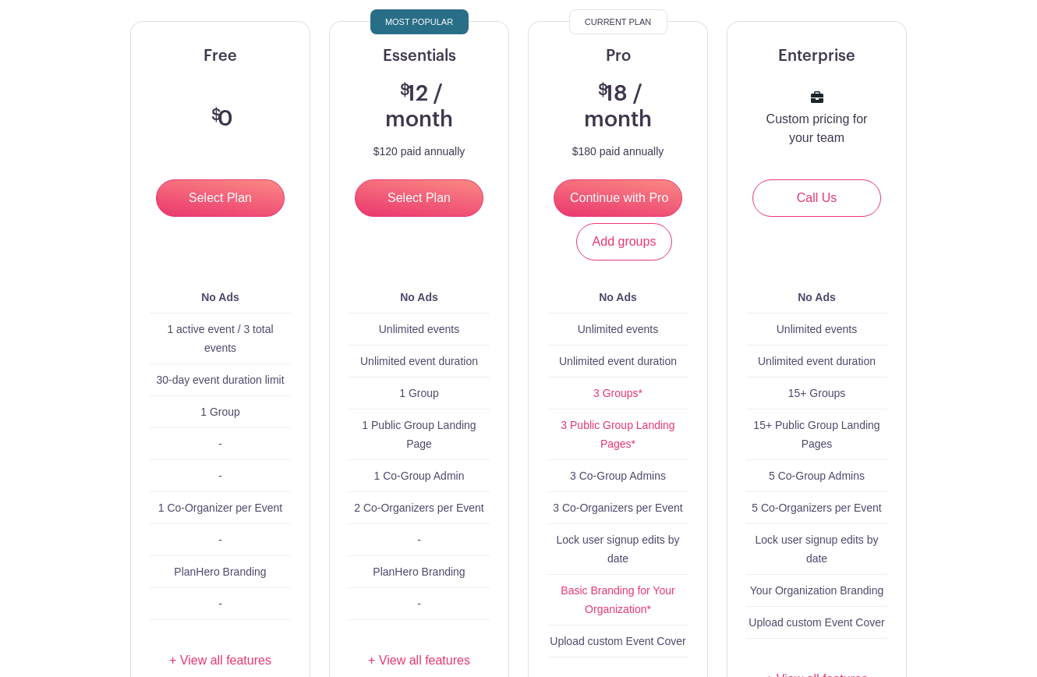
scroll to position [242, 0]
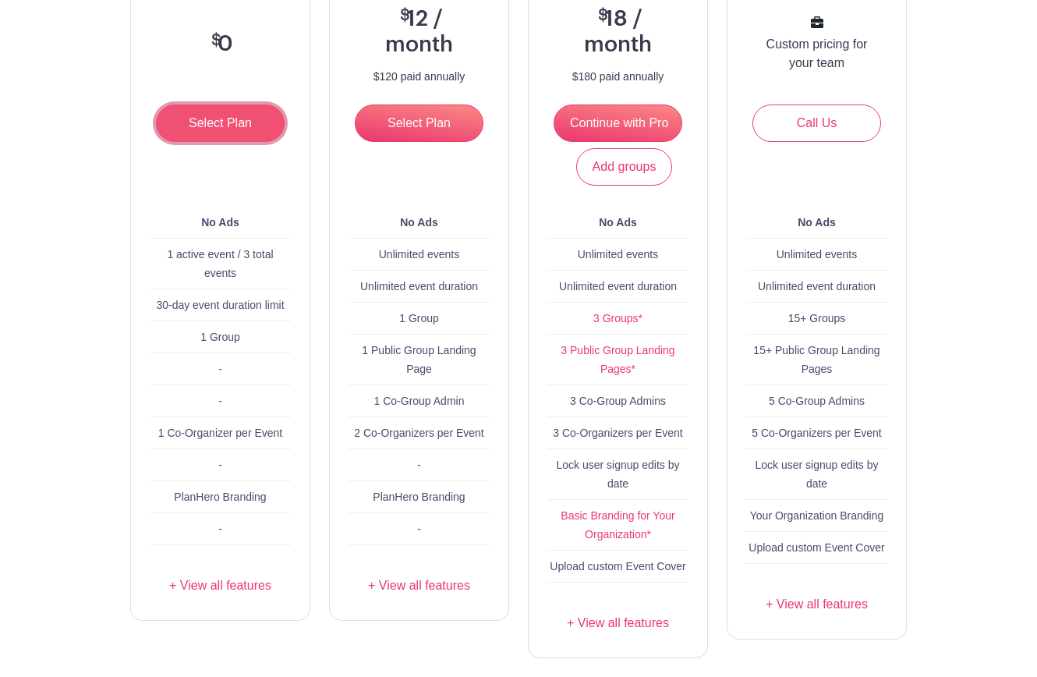
click at [252, 129] on input "Select Plan" at bounding box center [220, 122] width 129 height 37
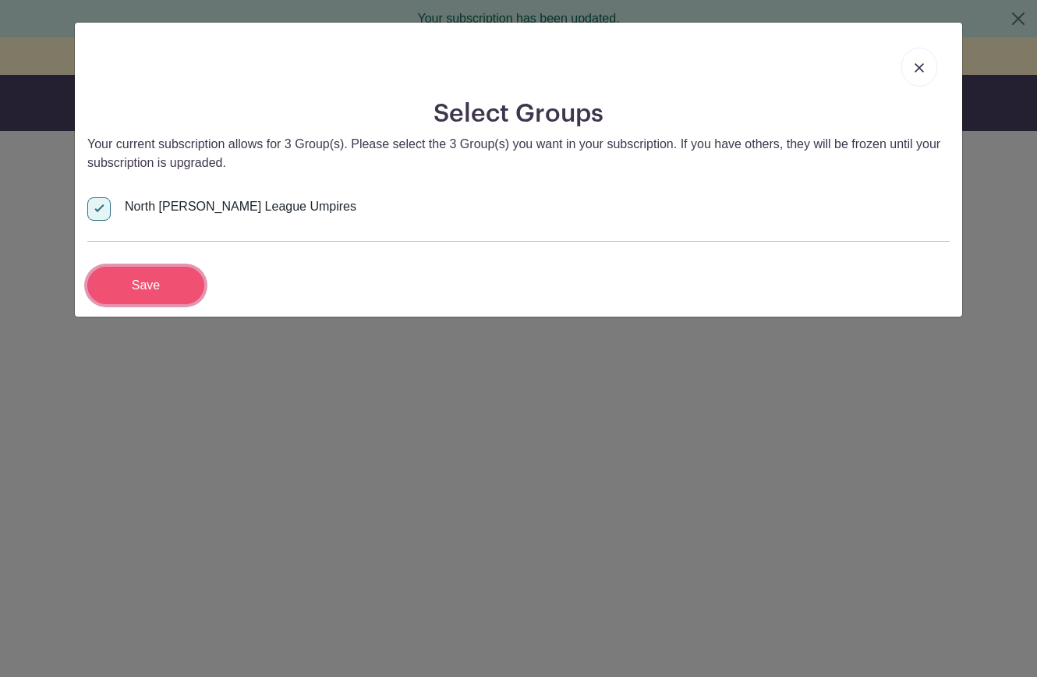
click at [136, 293] on input "Save" at bounding box center [145, 285] width 117 height 37
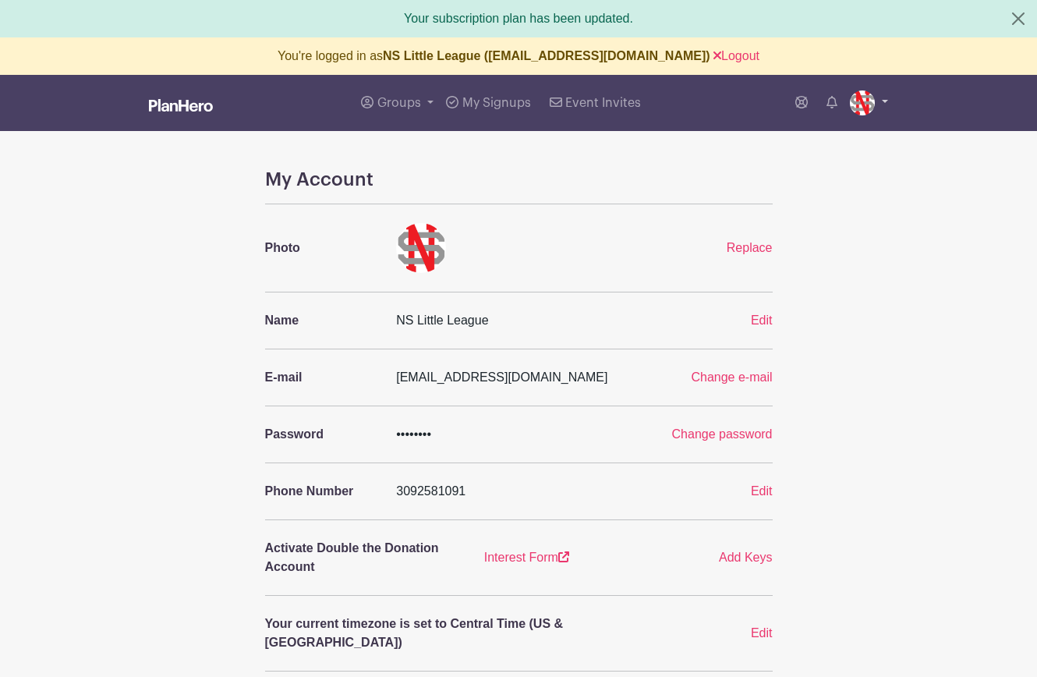
click at [857, 101] on img at bounding box center [862, 102] width 25 height 25
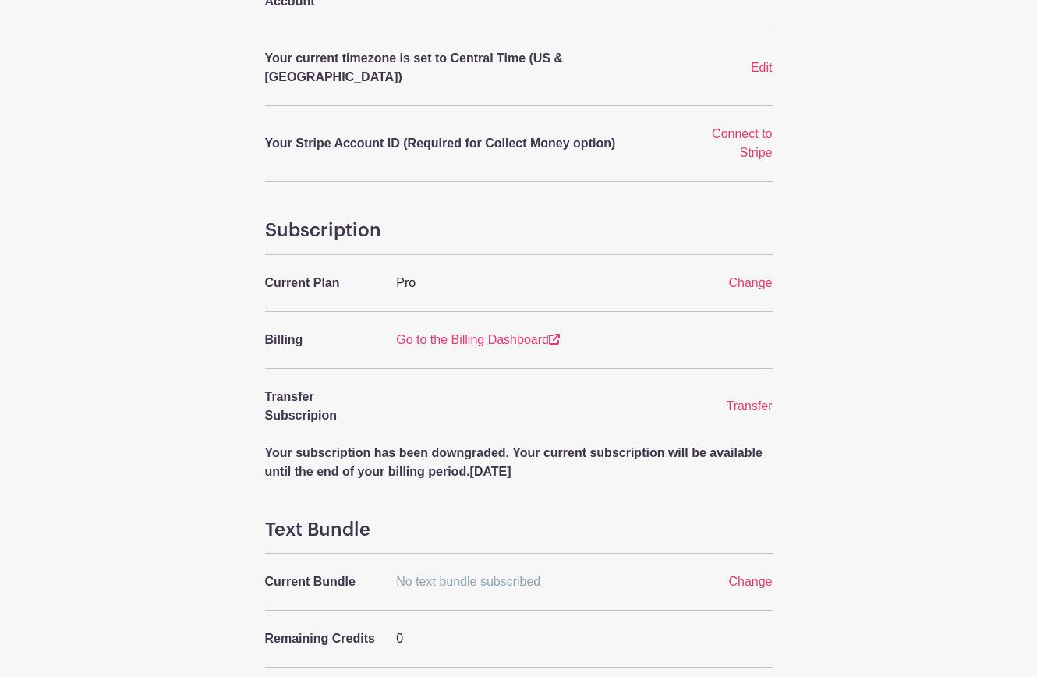
scroll to position [612, 0]
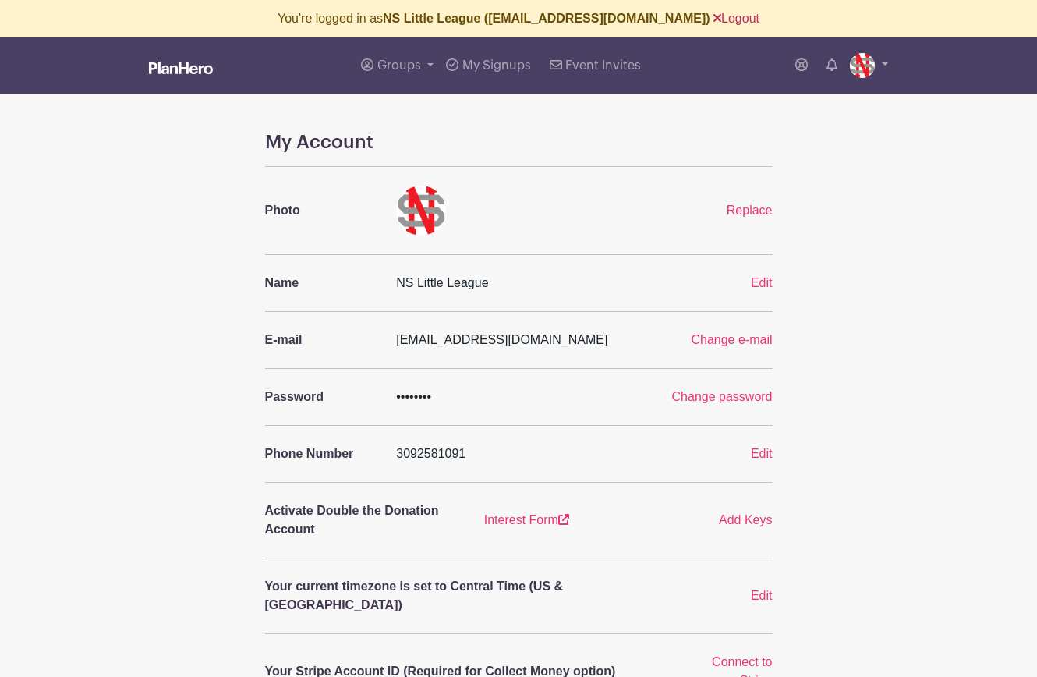
click at [713, 16] on link "Logout" at bounding box center [736, 18] width 46 height 13
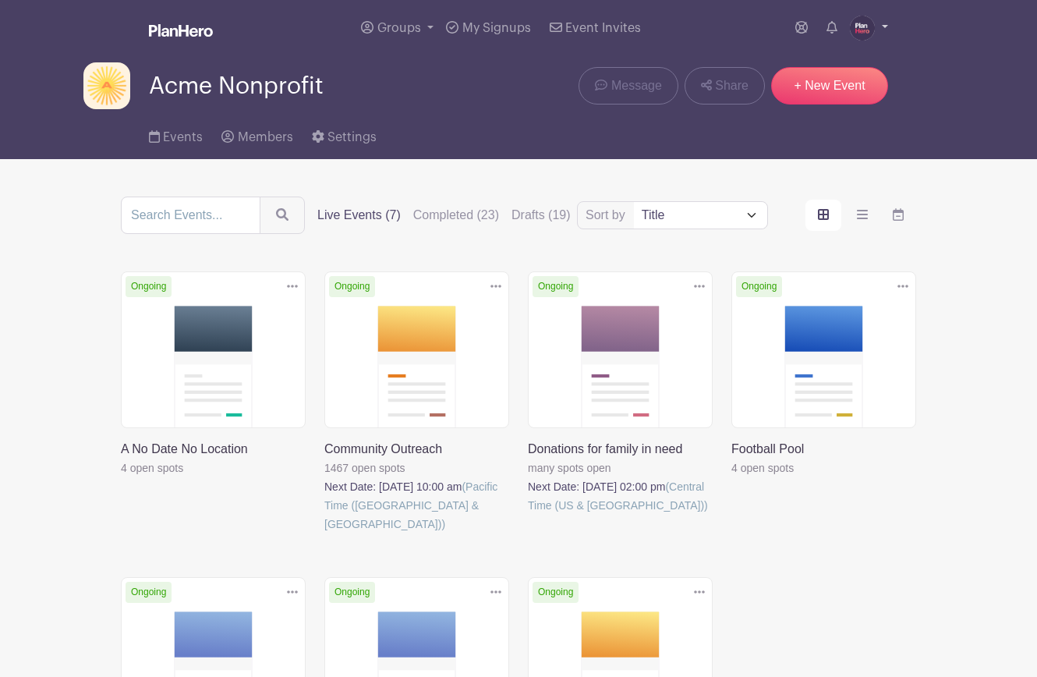
click at [864, 23] on img at bounding box center [862, 28] width 25 height 25
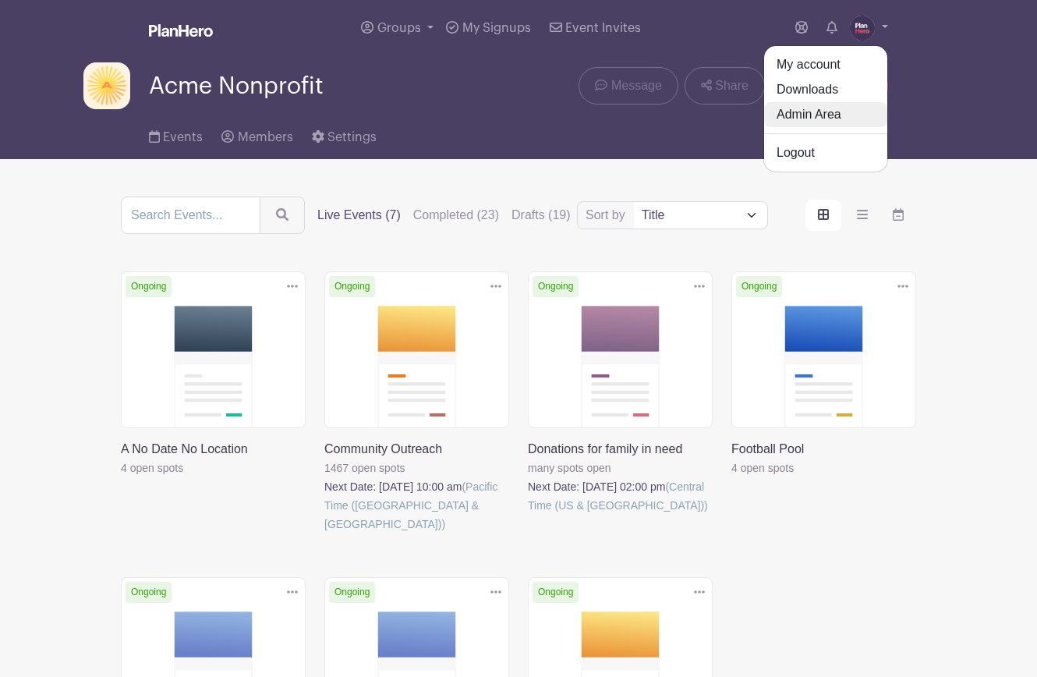
click at [851, 111] on link "Admin Area" at bounding box center [825, 114] width 123 height 25
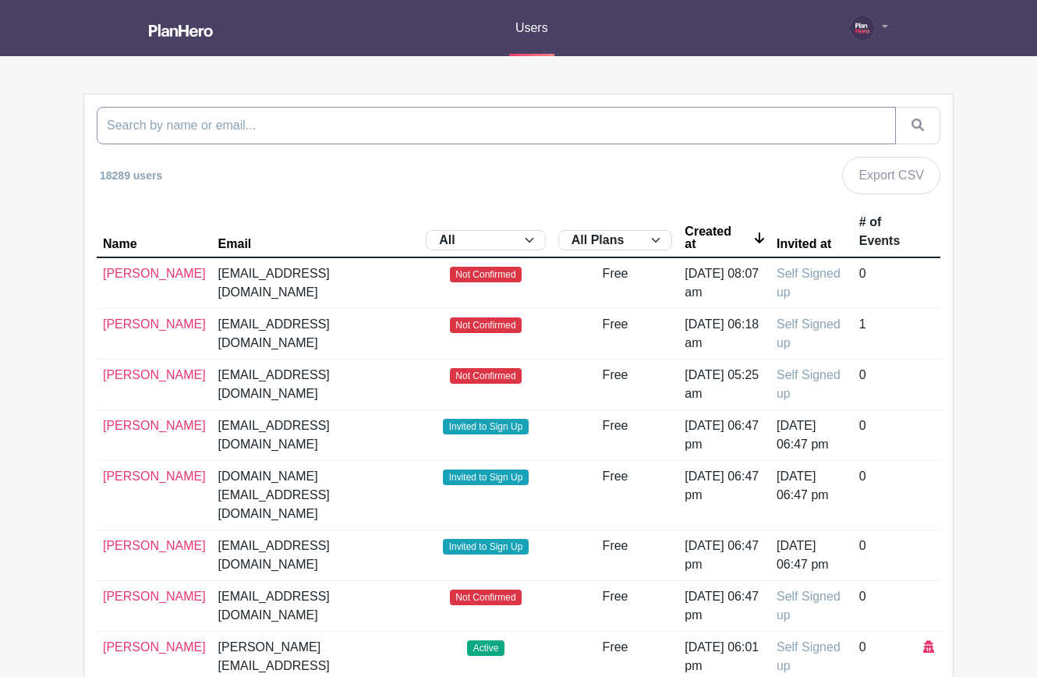
click at [627, 132] on input "search" at bounding box center [496, 125] width 799 height 37
paste input "[PERSON_NAME][EMAIL_ADDRESS][DOMAIN_NAME]"
type input "[PERSON_NAME][EMAIL_ADDRESS][DOMAIN_NAME]"
click at [895, 107] on button "submit" at bounding box center [917, 125] width 45 height 37
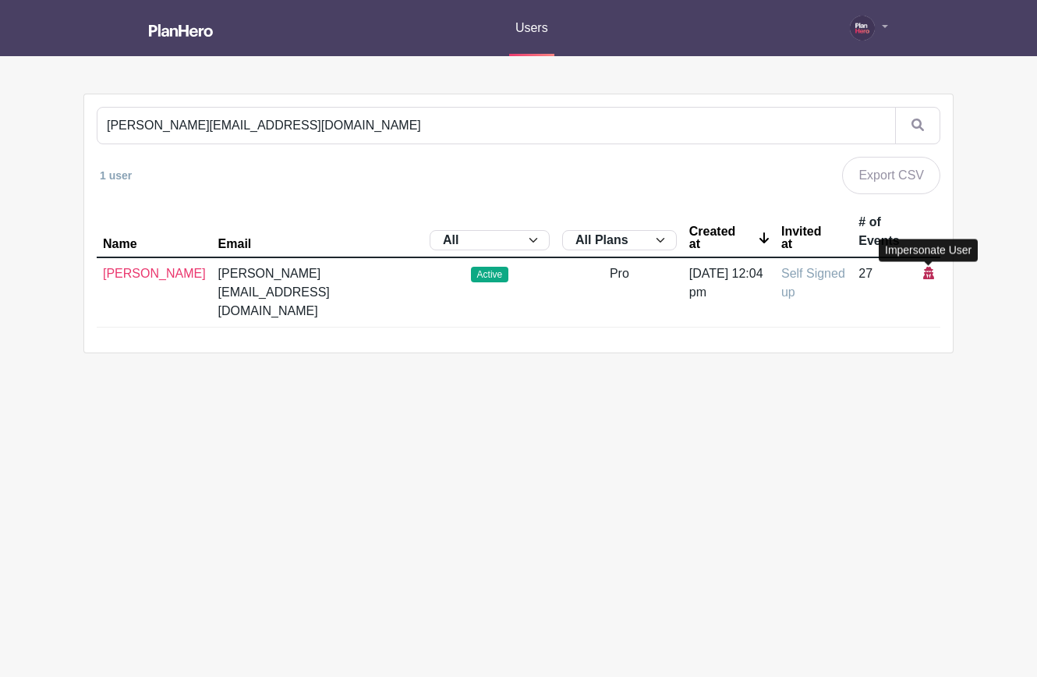
click at [928, 273] on icon at bounding box center [928, 273] width 11 height 12
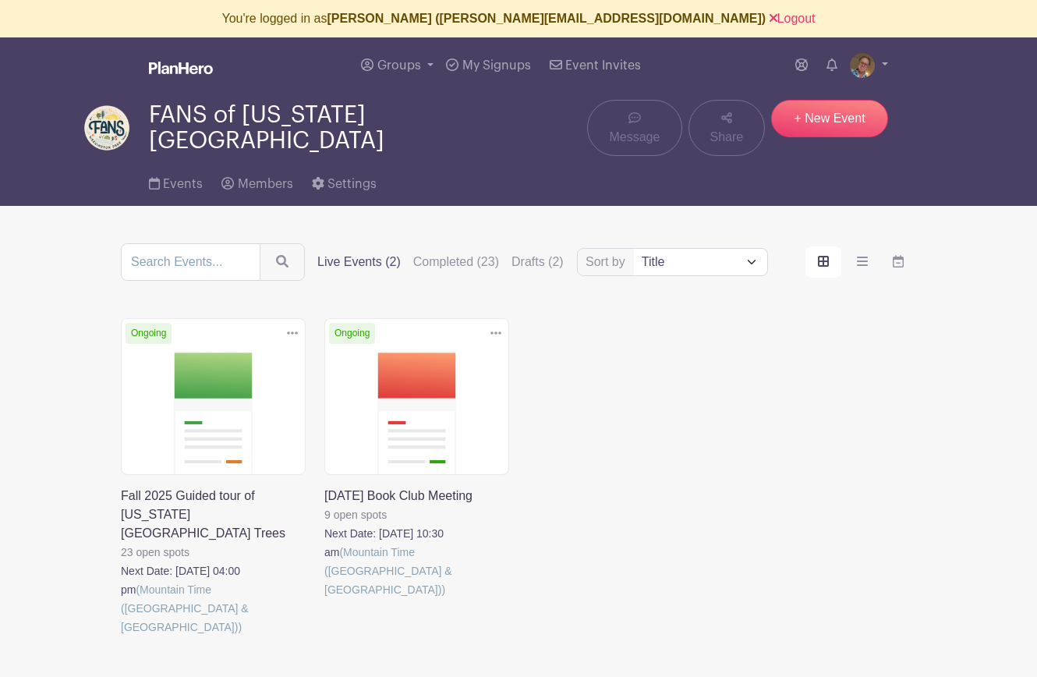
click at [121, 636] on link at bounding box center [121, 636] width 0 height 0
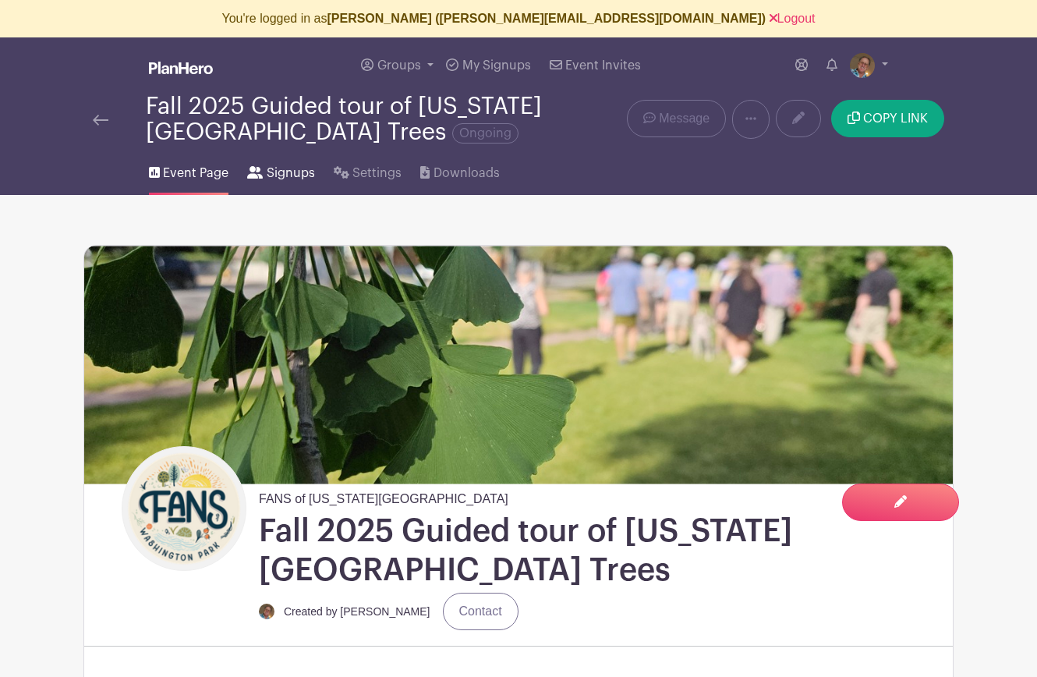
click at [285, 168] on span "Signups" at bounding box center [291, 173] width 48 height 19
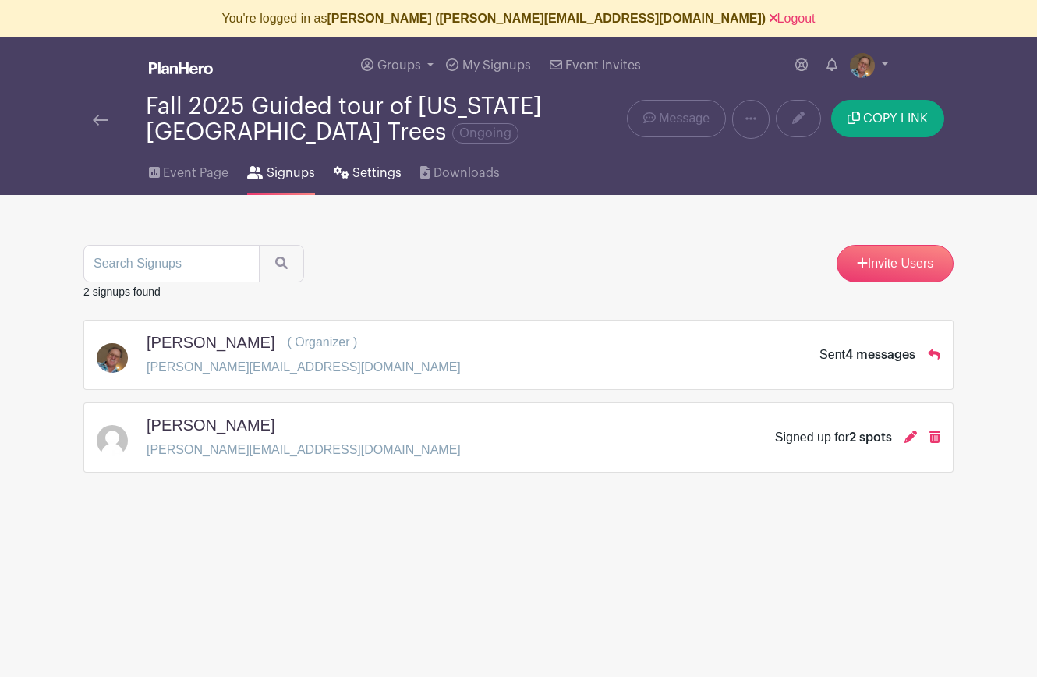
click at [373, 171] on span "Settings" at bounding box center [376, 173] width 49 height 19
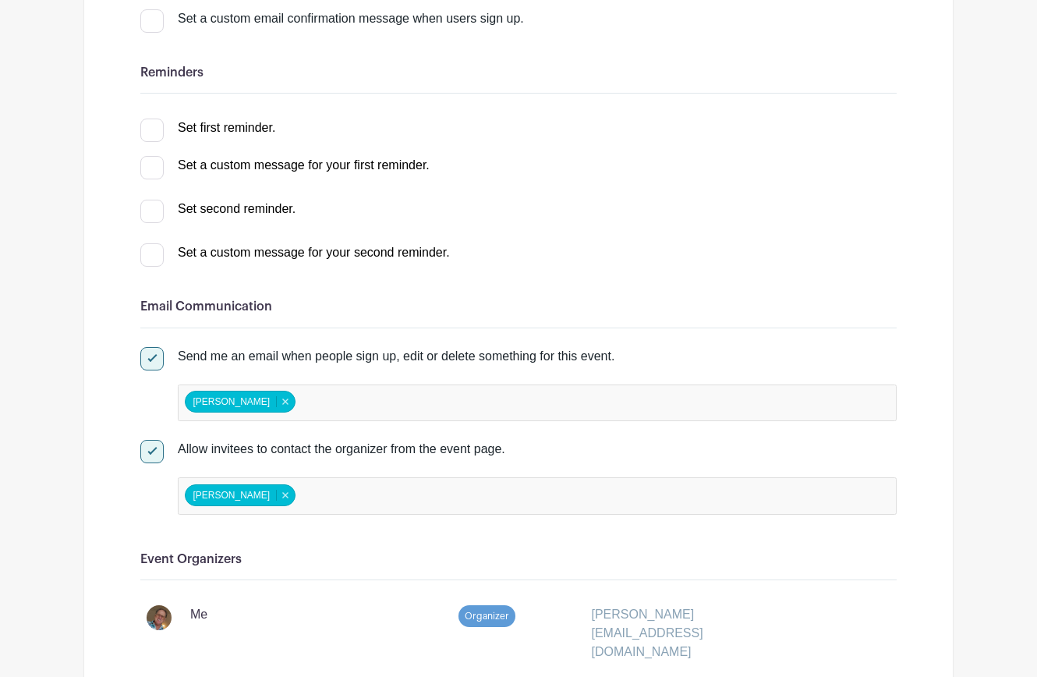
scroll to position [624, 0]
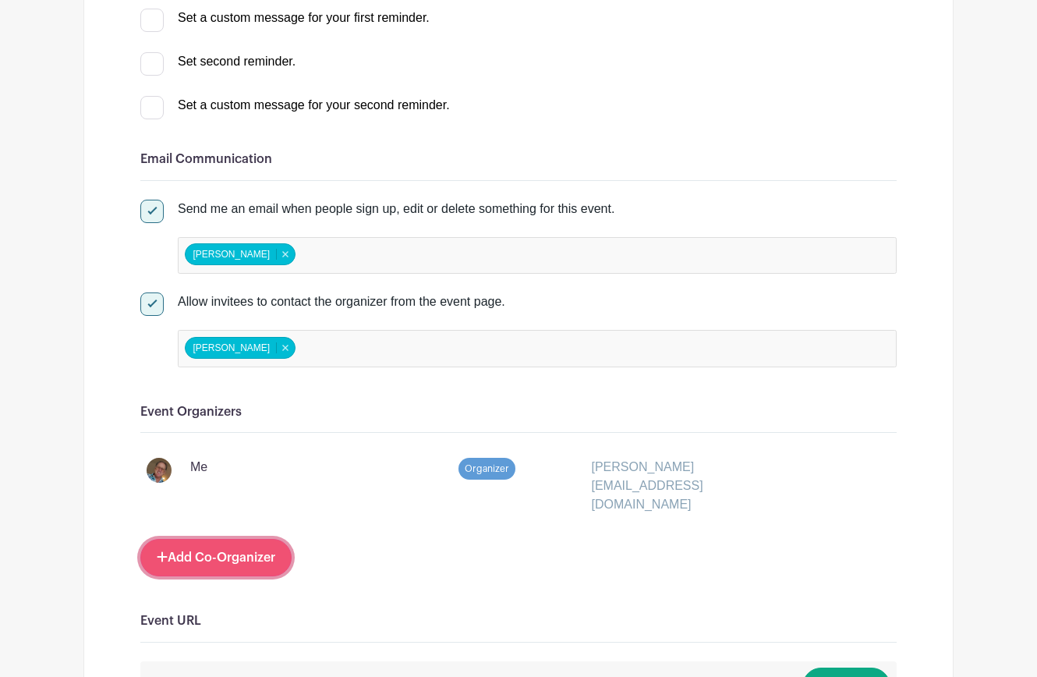
click at [211, 539] on link "Add Co-Organizer" at bounding box center [215, 557] width 151 height 37
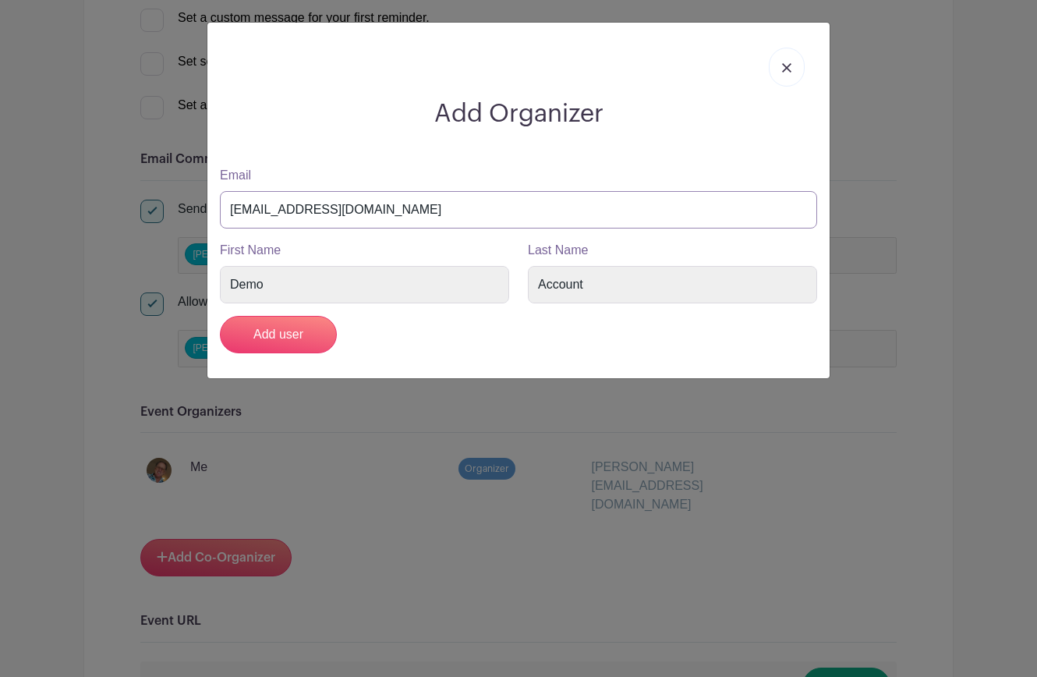
drag, startPoint x: 421, startPoint y: 210, endPoint x: 215, endPoint y: 214, distance: 205.8
click at [215, 214] on div "Email [EMAIL_ADDRESS][DOMAIN_NAME]" at bounding box center [518, 197] width 616 height 62
click at [359, 203] on input "k[" at bounding box center [518, 209] width 597 height 37
type input "k"
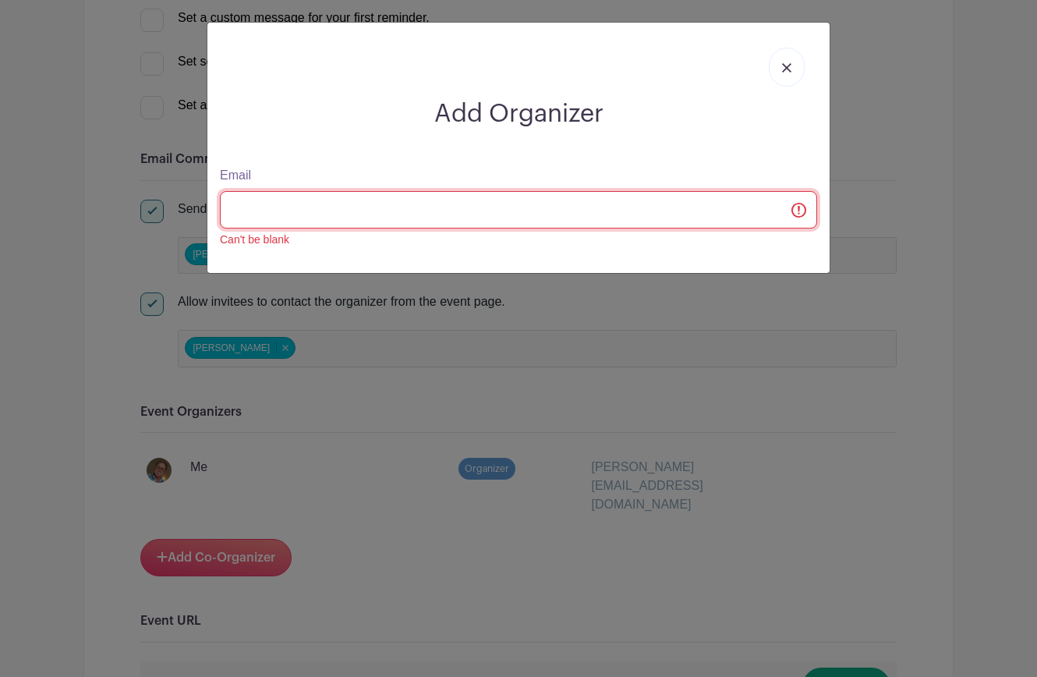
click at [338, 210] on input "Email" at bounding box center [518, 209] width 597 height 37
type input "[EMAIL_ADDRESS][DOMAIN_NAME]"
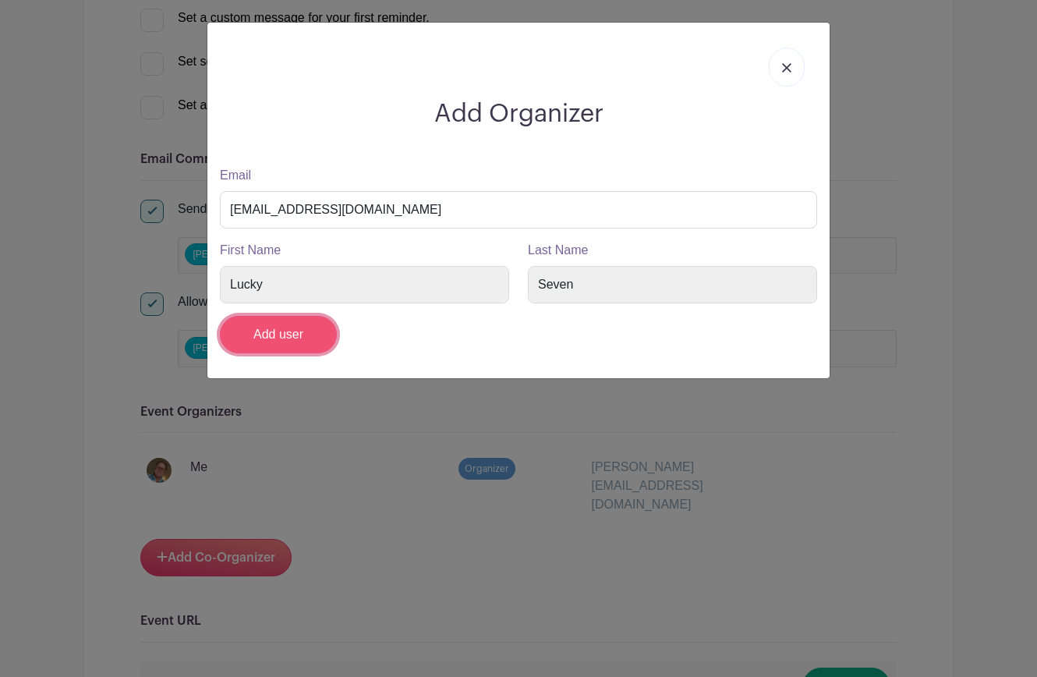
click at [274, 336] on input "Add user" at bounding box center [278, 334] width 117 height 37
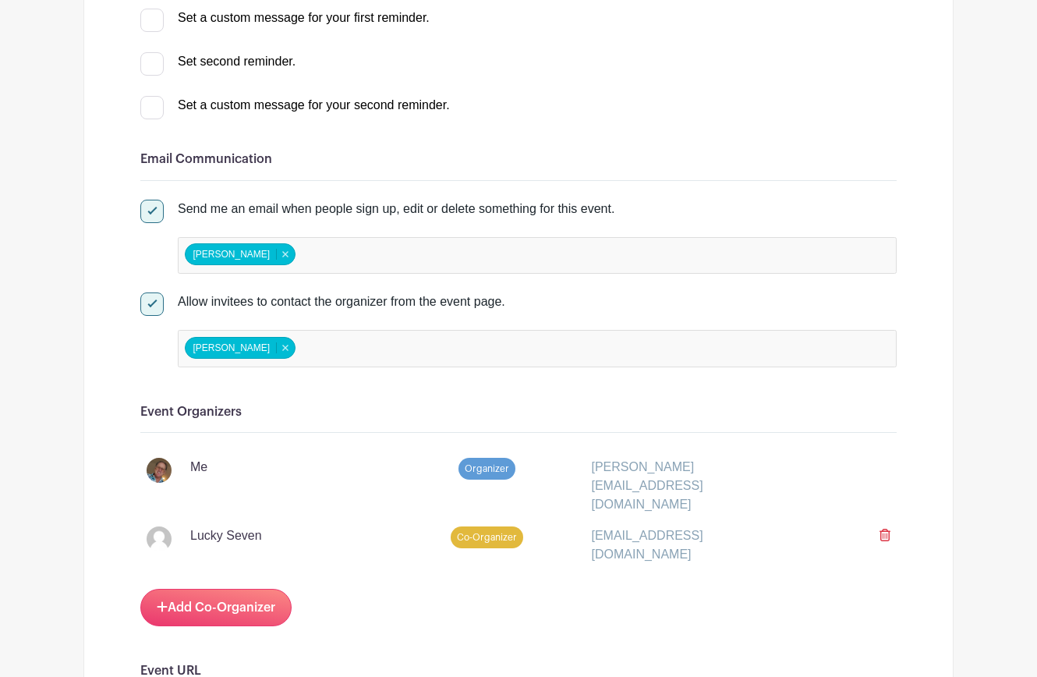
click at [885, 529] on icon at bounding box center [884, 535] width 11 height 12
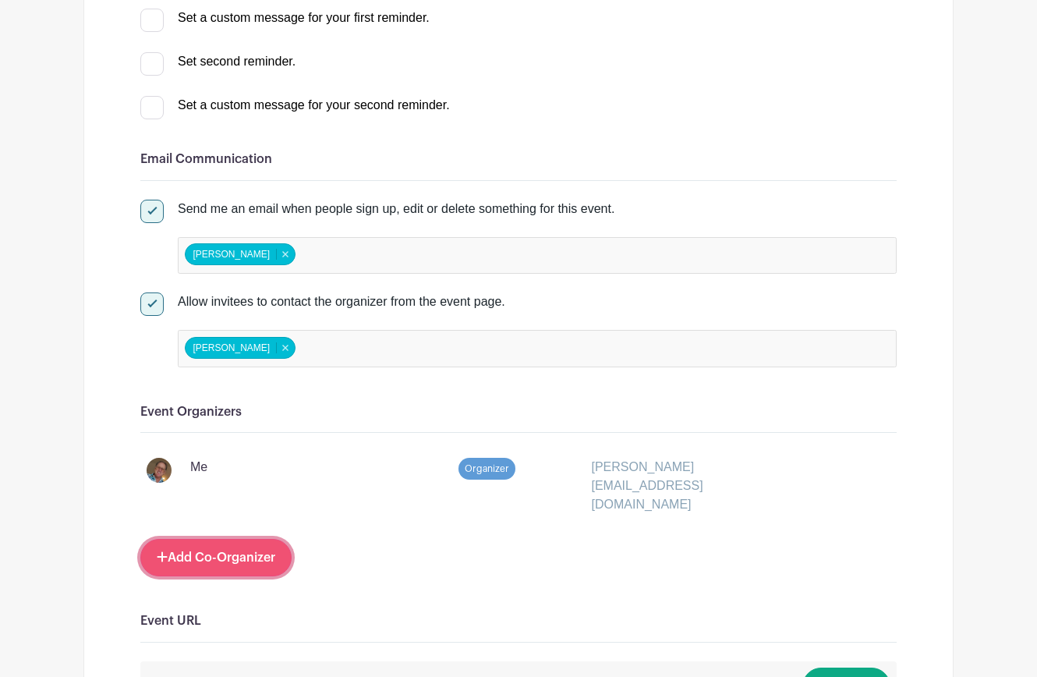
click at [220, 539] on link "Add Co-Organizer" at bounding box center [215, 557] width 151 height 37
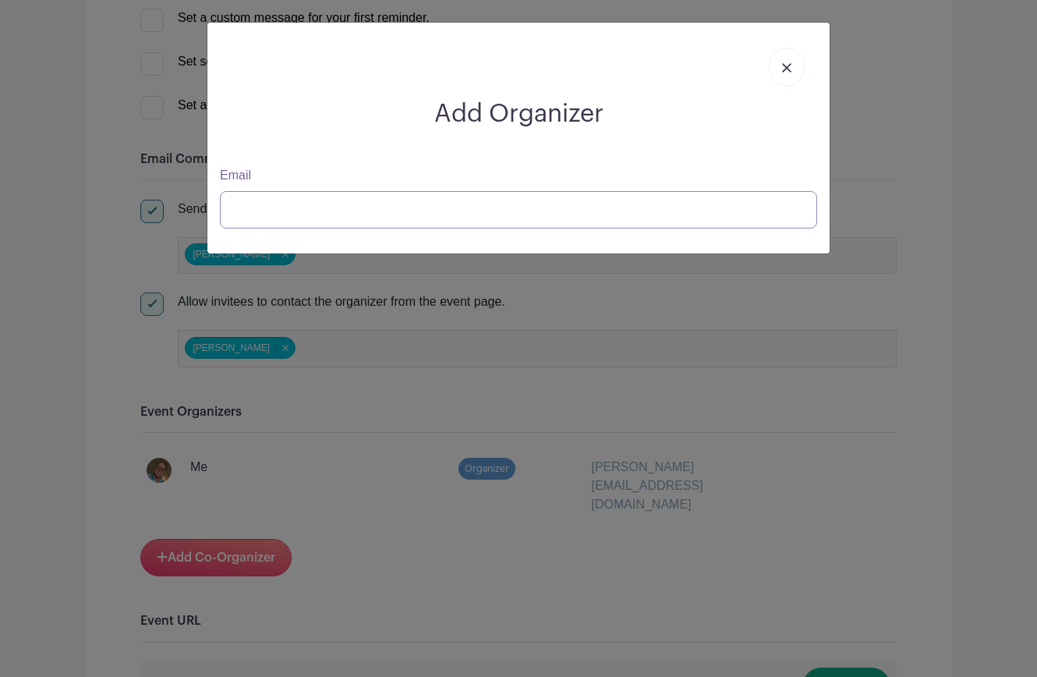
click at [309, 207] on input "Email" at bounding box center [518, 209] width 597 height 37
type input "j"
click at [783, 69] on img at bounding box center [786, 67] width 9 height 9
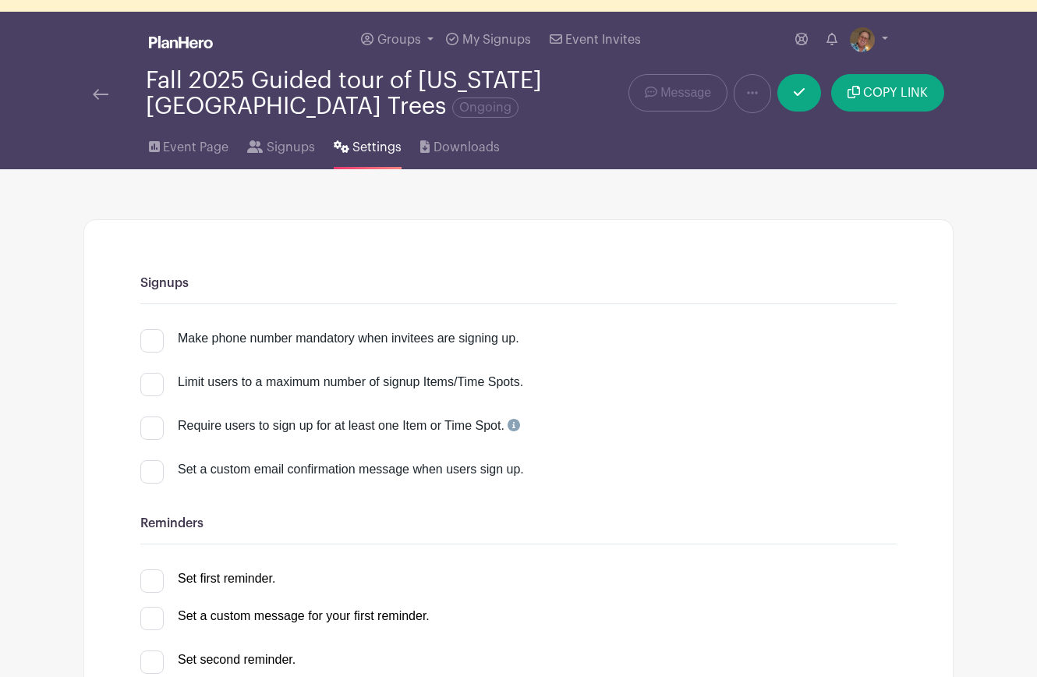
scroll to position [0, 0]
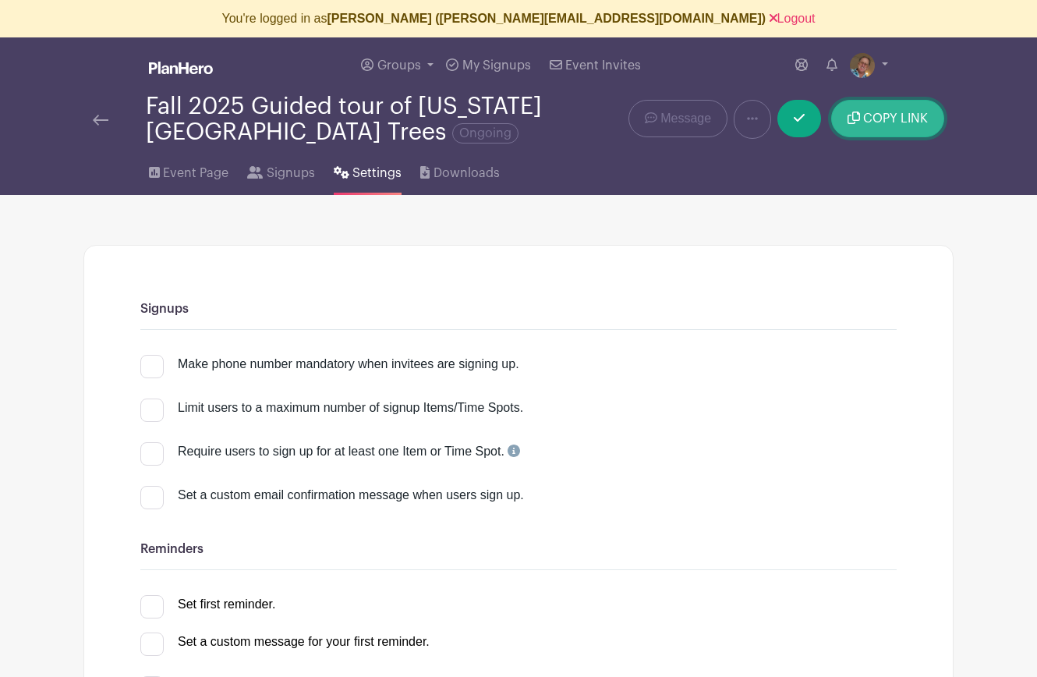
click at [882, 124] on span "COPY LINK" at bounding box center [895, 118] width 65 height 12
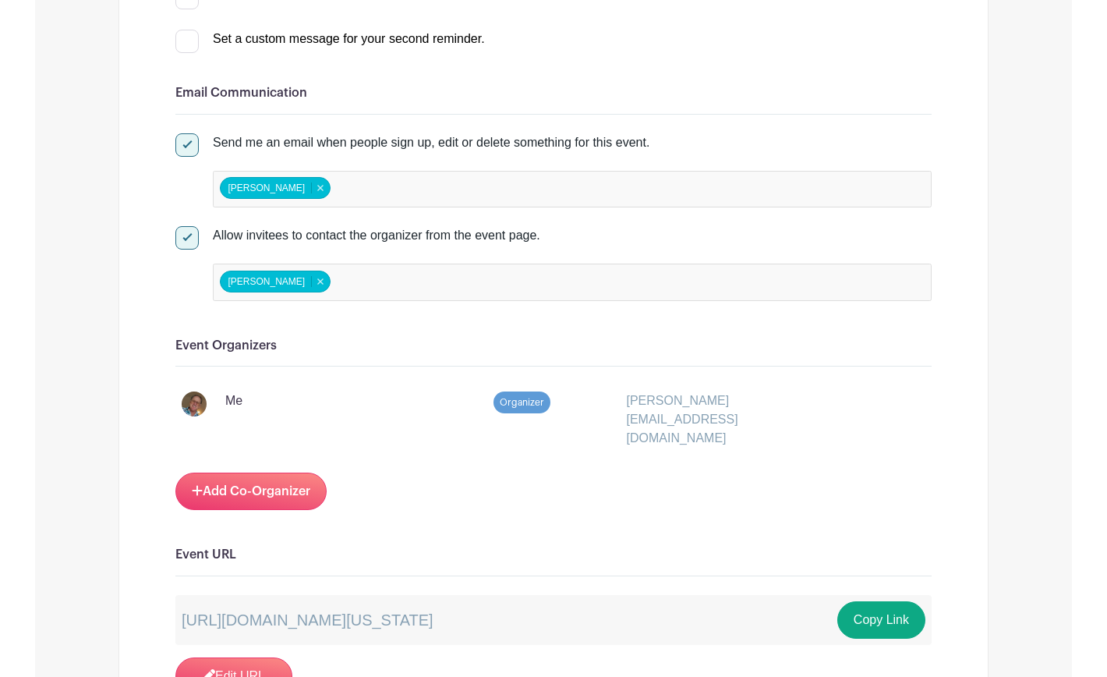
scroll to position [699, 0]
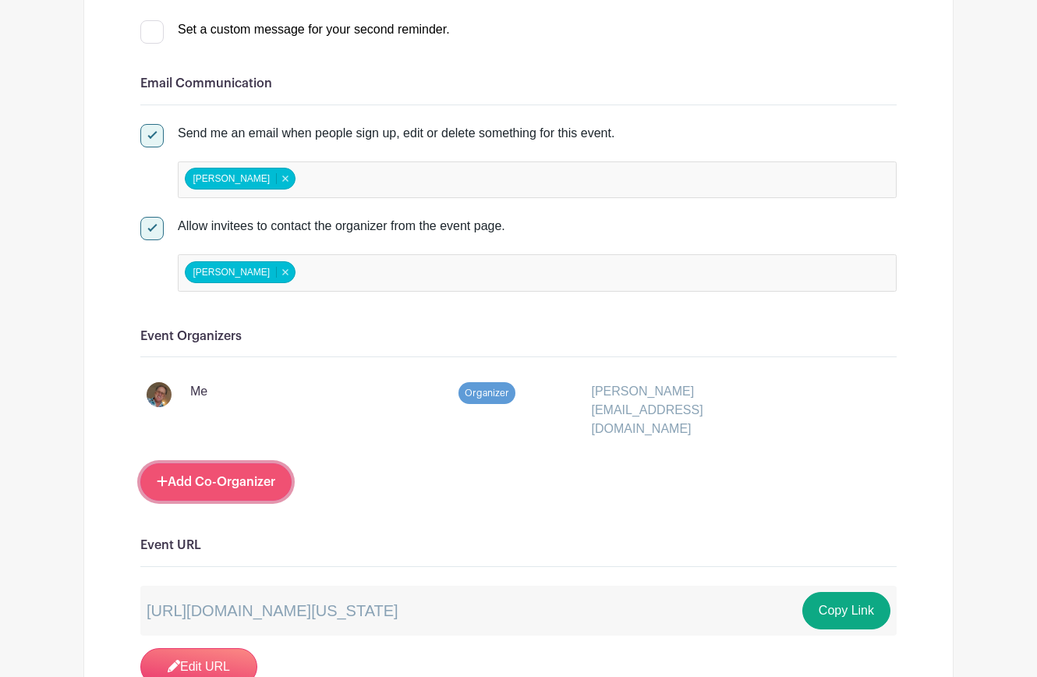
click at [215, 463] on link "Add Co-Organizer" at bounding box center [215, 481] width 151 height 37
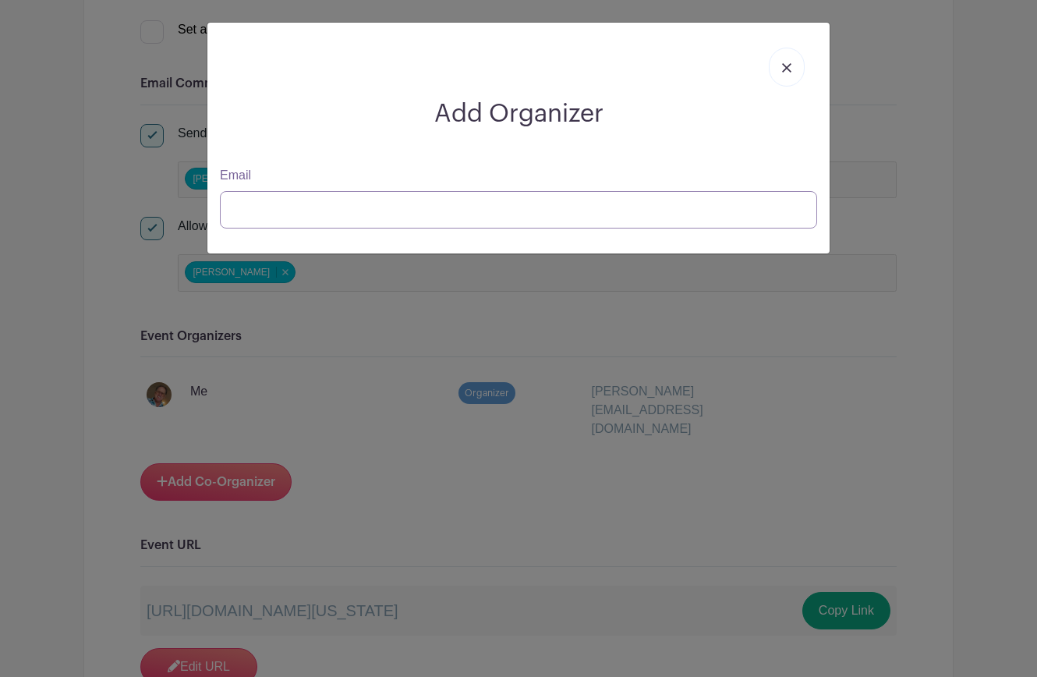
click at [564, 212] on input "Email" at bounding box center [518, 209] width 597 height 37
paste input "[EMAIL_ADDRESS][DOMAIN_NAME]"
type input "[EMAIL_ADDRESS][DOMAIN_NAME]"
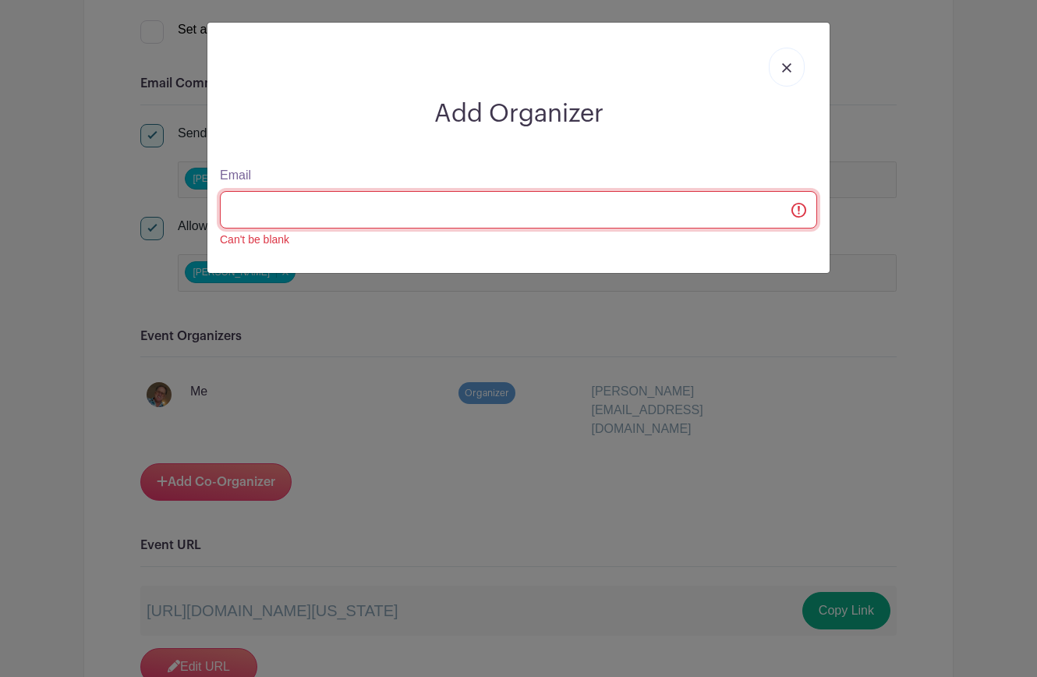
click at [532, 219] on input "Email" at bounding box center [518, 209] width 597 height 37
type input "marc.linit@gm"
click at [379, 213] on input "Email" at bounding box center [518, 209] width 597 height 37
type input "[EMAIL_ADDRESS][DOMAIN_NAME]"
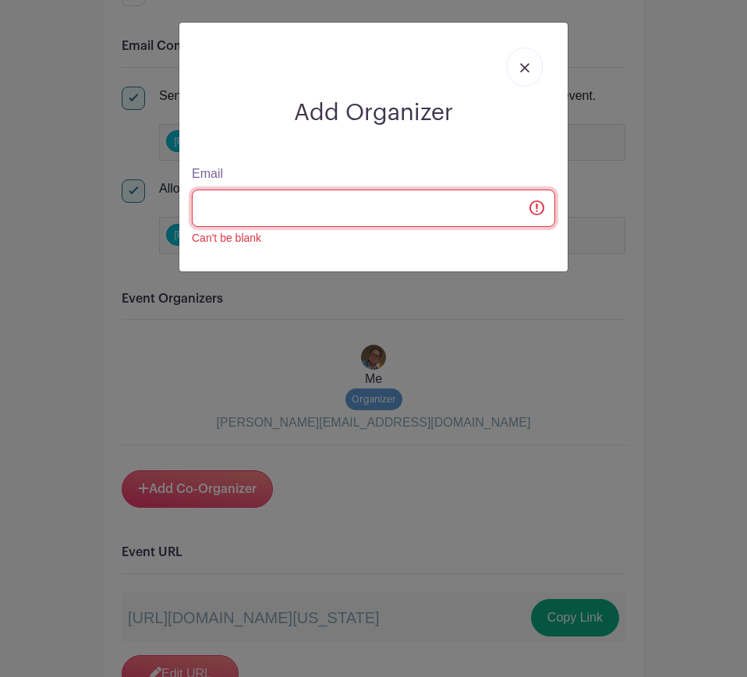
click at [321, 197] on input "Email" at bounding box center [373, 207] width 363 height 37
paste input "[EMAIL_ADDRESS][DOMAIN_NAME]"
type input "[EMAIL_ADDRESS][DOMAIN_NAME]"
click at [303, 205] on input "Email" at bounding box center [373, 207] width 363 height 37
paste input "[EMAIL_ADDRESS][DOMAIN_NAME]"
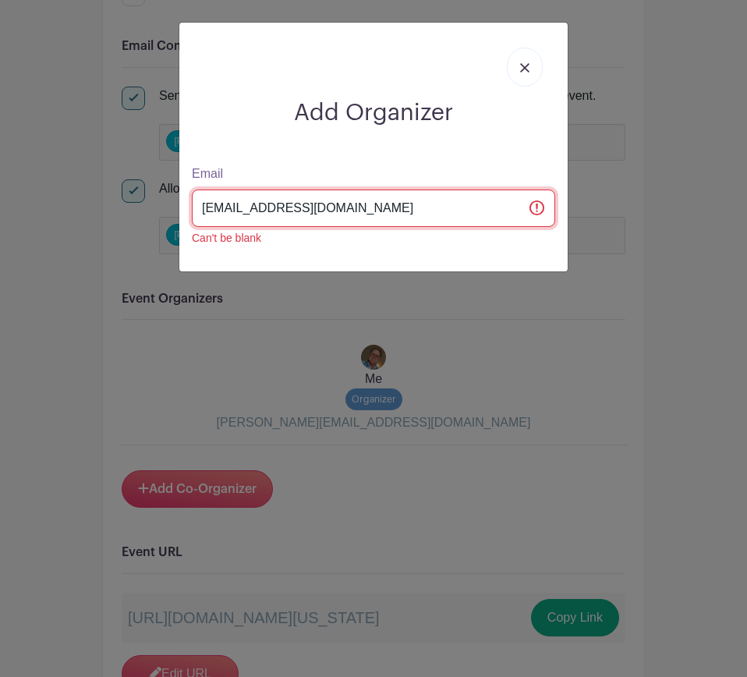
type input "[EMAIL_ADDRESS][DOMAIN_NAME]"
drag, startPoint x: 541, startPoint y: 214, endPoint x: 532, endPoint y: 206, distance: 11.6
click at [541, 214] on input "Email" at bounding box center [373, 207] width 363 height 37
click at [532, 206] on input "Email" at bounding box center [373, 207] width 363 height 37
paste input "[EMAIL_ADDRESS][DOMAIN_NAME]"
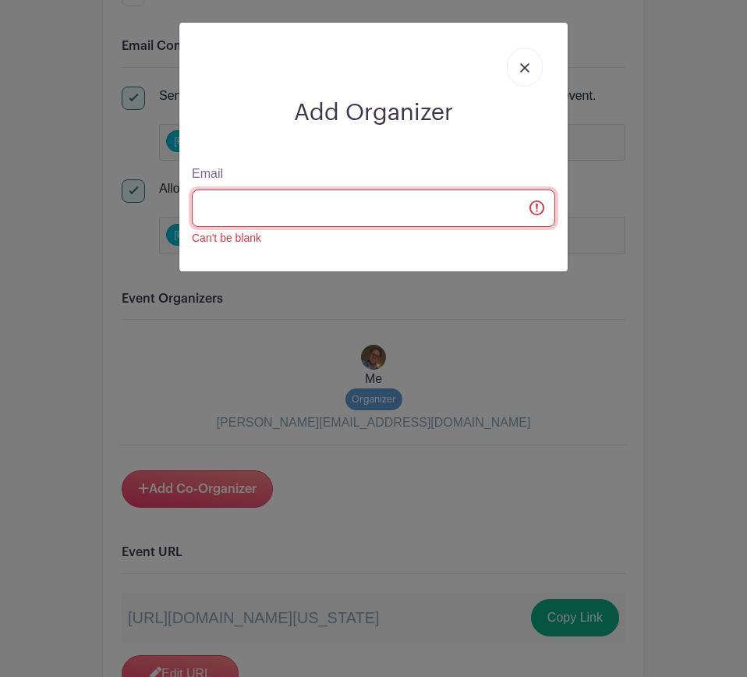
type input "[EMAIL_ADDRESS][DOMAIN_NAME]"
click at [274, 203] on input "Email" at bounding box center [373, 207] width 363 height 37
type input "[EMAIL_ADDRESS][DOMAIN_NAME]"
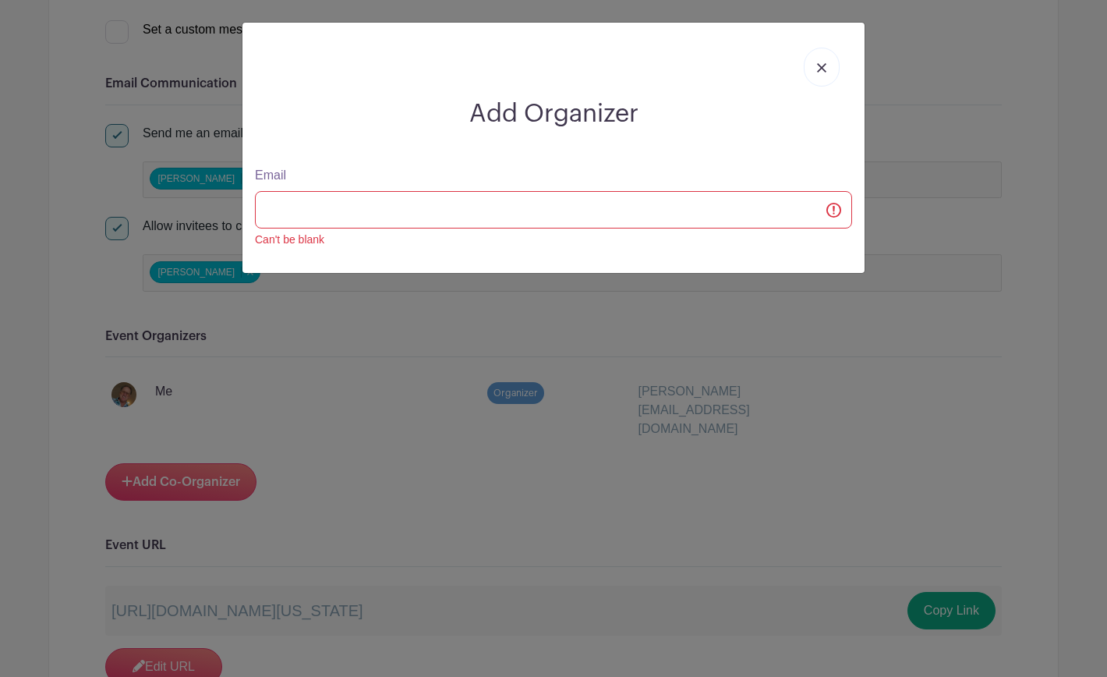
click at [827, 64] on link at bounding box center [822, 67] width 36 height 39
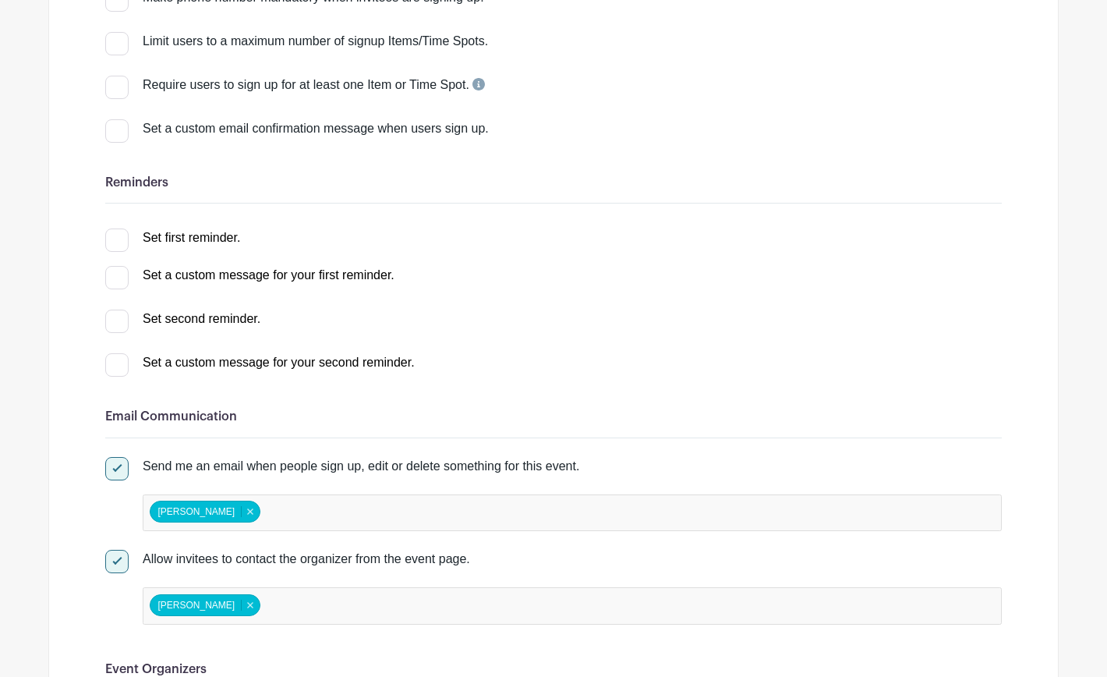
scroll to position [0, 0]
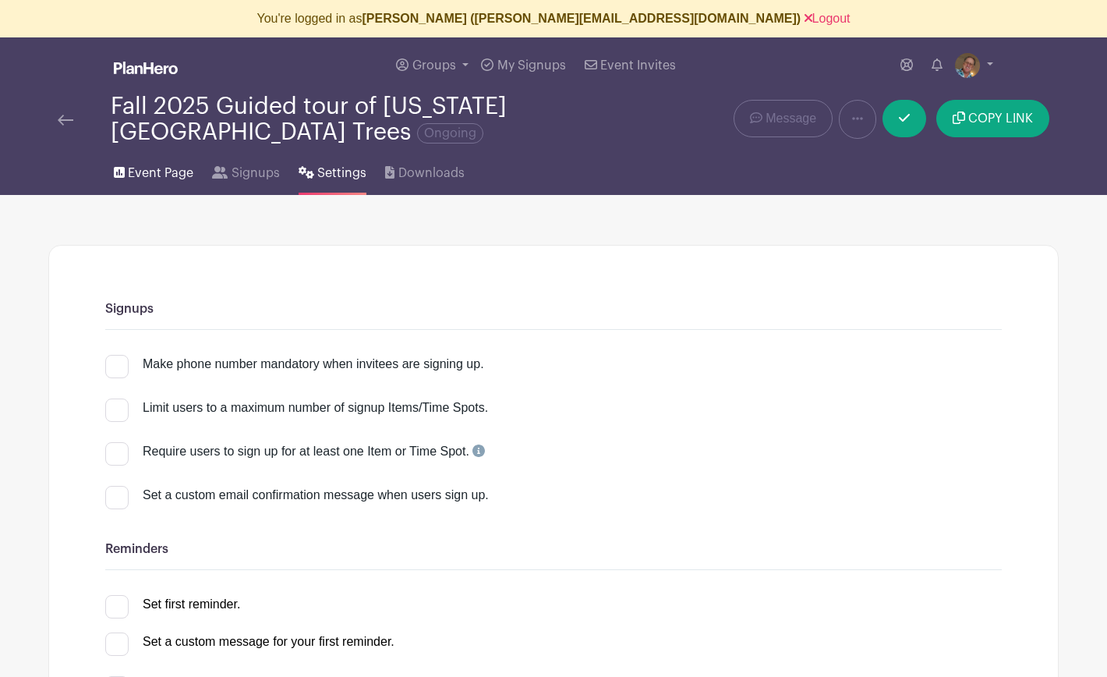
click at [145, 173] on span "Event Page" at bounding box center [160, 173] width 65 height 19
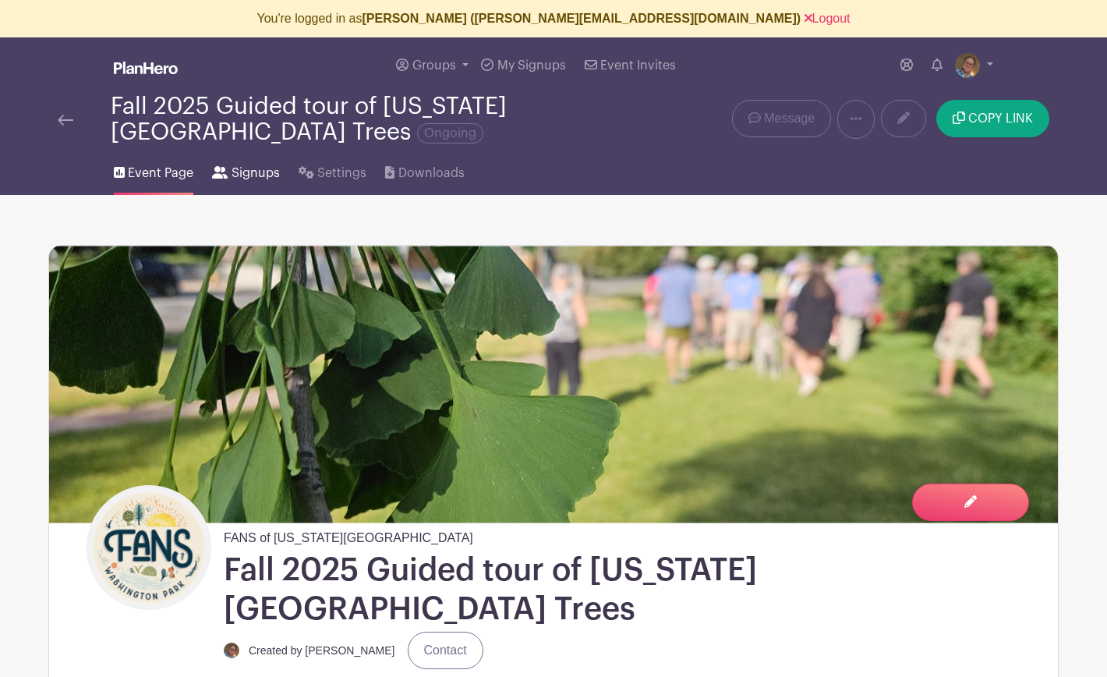
click at [240, 170] on span "Signups" at bounding box center [256, 173] width 48 height 19
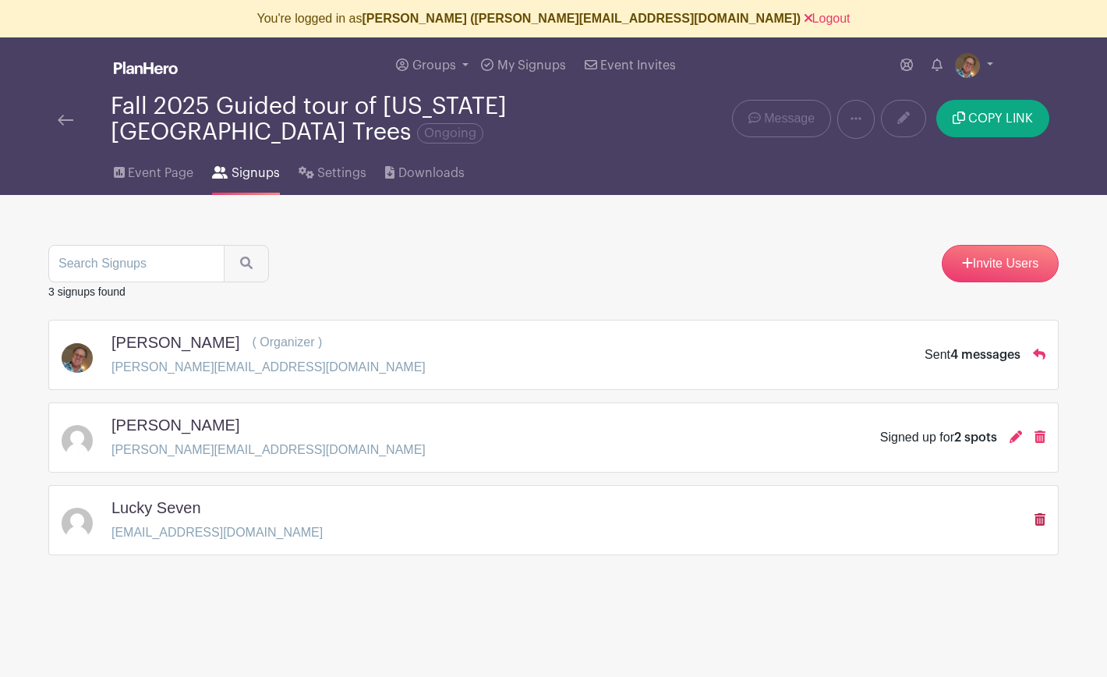
click at [1036, 522] on icon at bounding box center [1039, 519] width 11 height 12
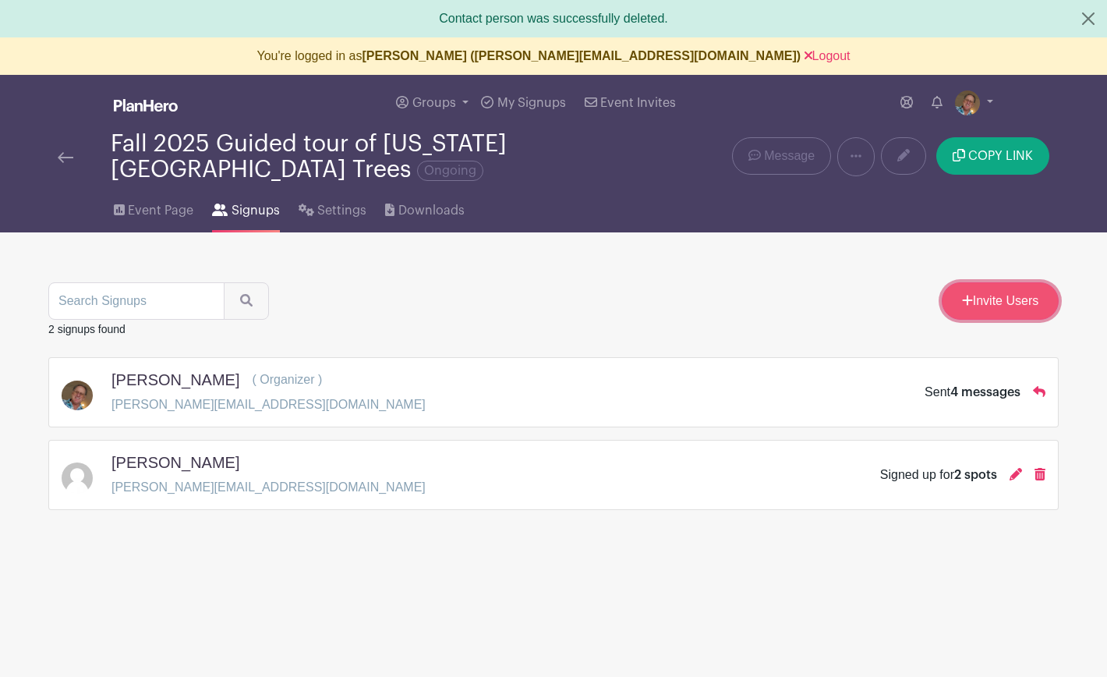
click at [997, 309] on link "Invite Users" at bounding box center [1000, 300] width 117 height 37
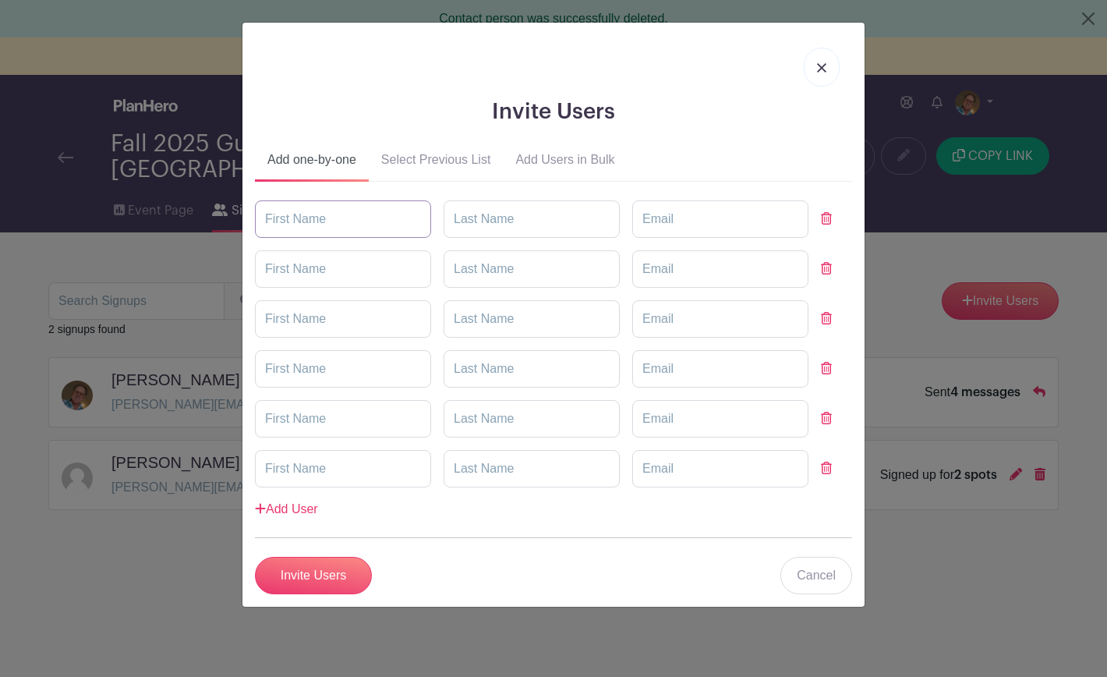
click at [389, 222] on input "text" at bounding box center [343, 218] width 176 height 37
type input "[PERSON_NAME]"
type input "Linit"
paste input "[EMAIL_ADDRESS][DOMAIN_NAME]"
type input "[EMAIL_ADDRESS][DOMAIN_NAME]"
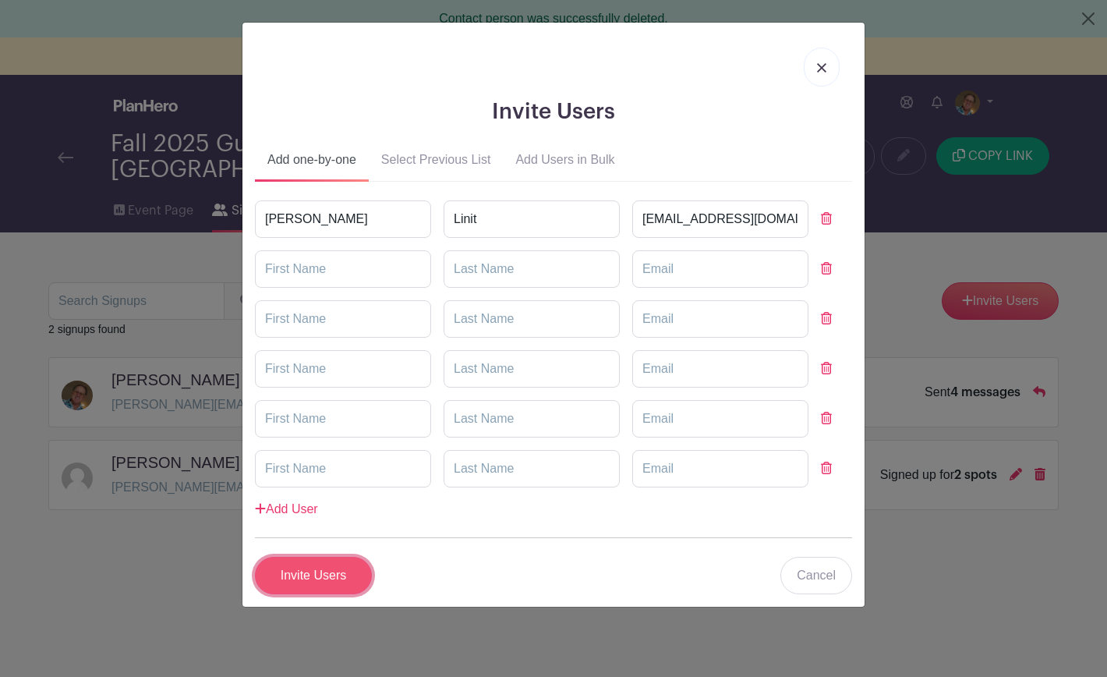
click at [324, 576] on input "Invite Users" at bounding box center [313, 575] width 117 height 37
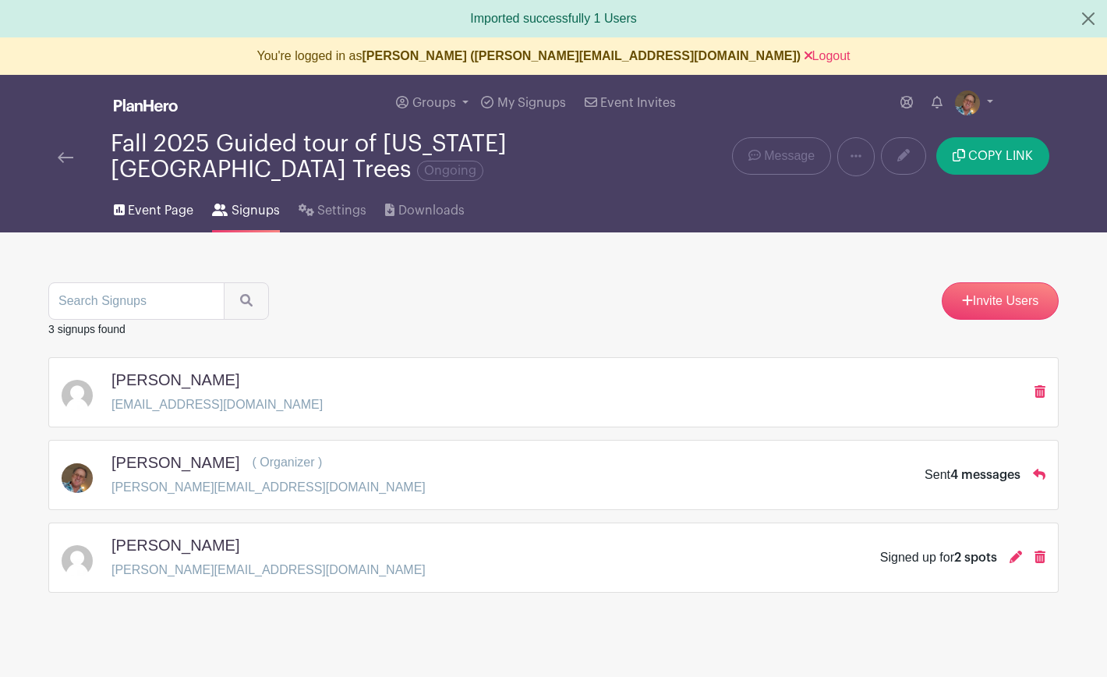
click at [170, 215] on span "Event Page" at bounding box center [160, 210] width 65 height 19
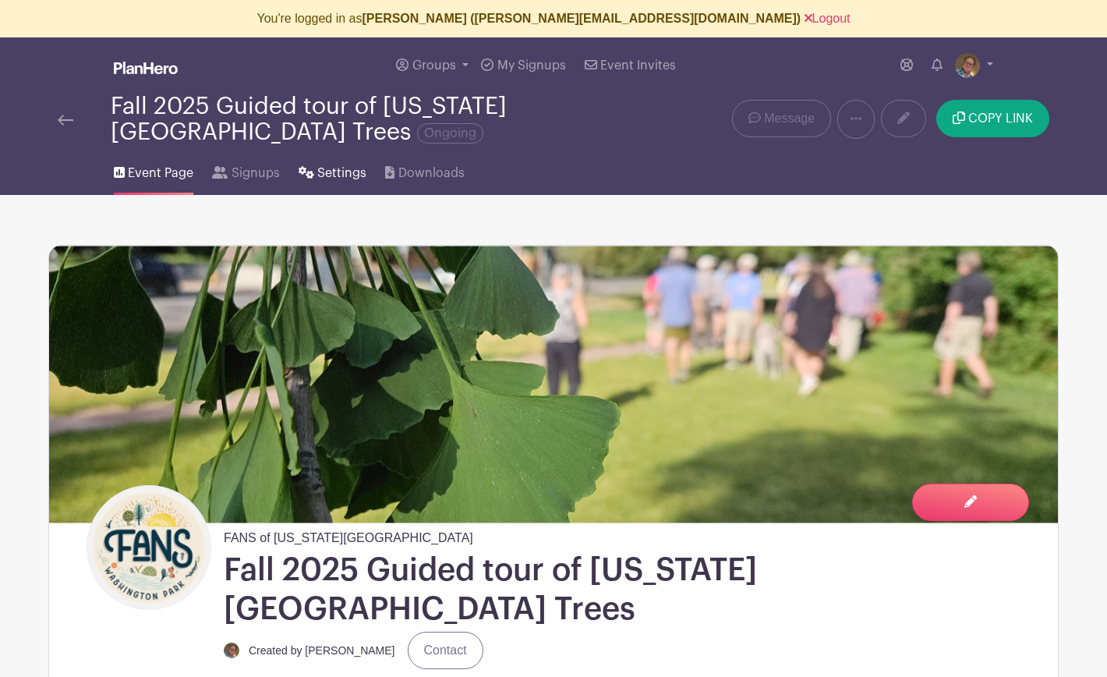
click at [332, 169] on span "Settings" at bounding box center [341, 173] width 49 height 19
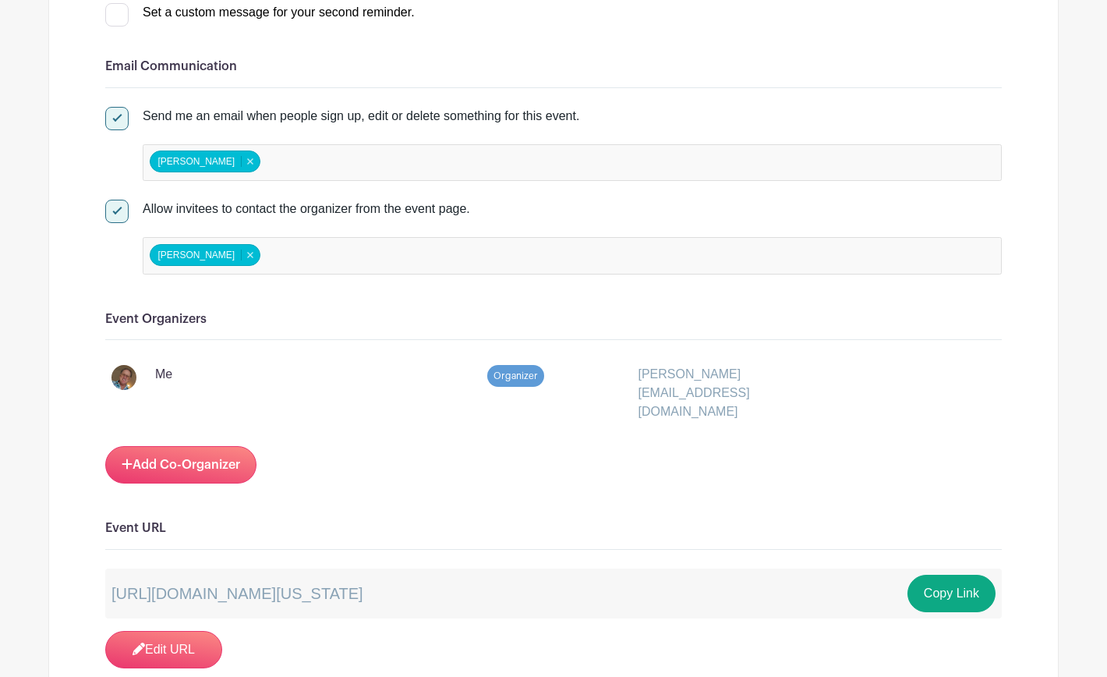
scroll to position [761, 0]
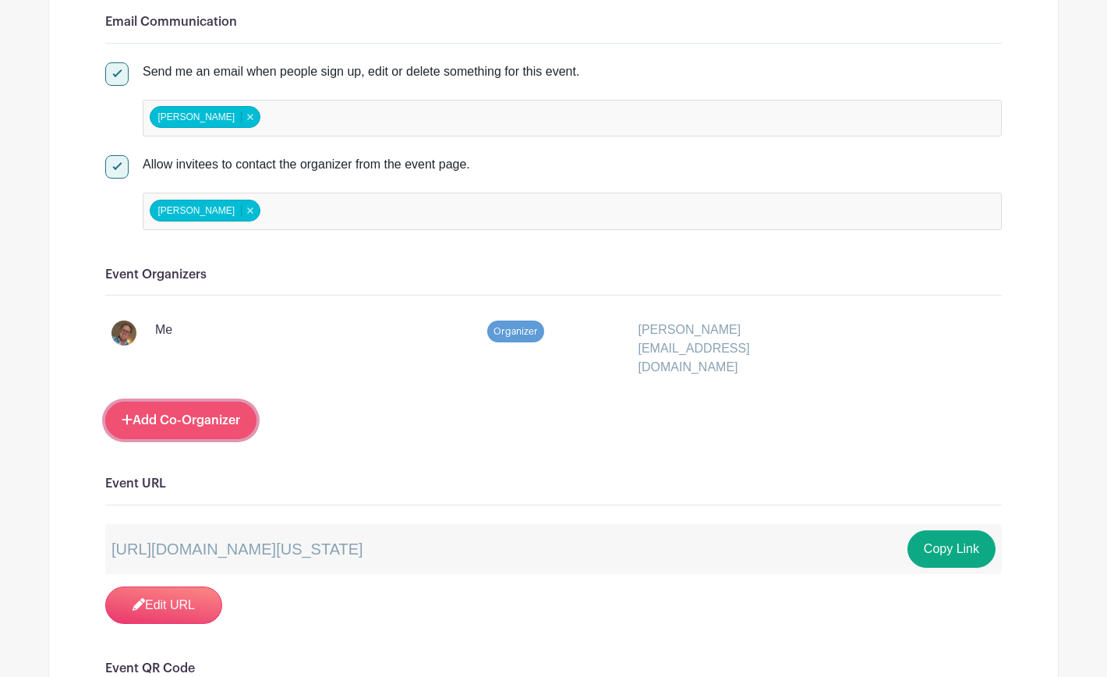
click at [203, 401] on link "Add Co-Organizer" at bounding box center [180, 419] width 151 height 37
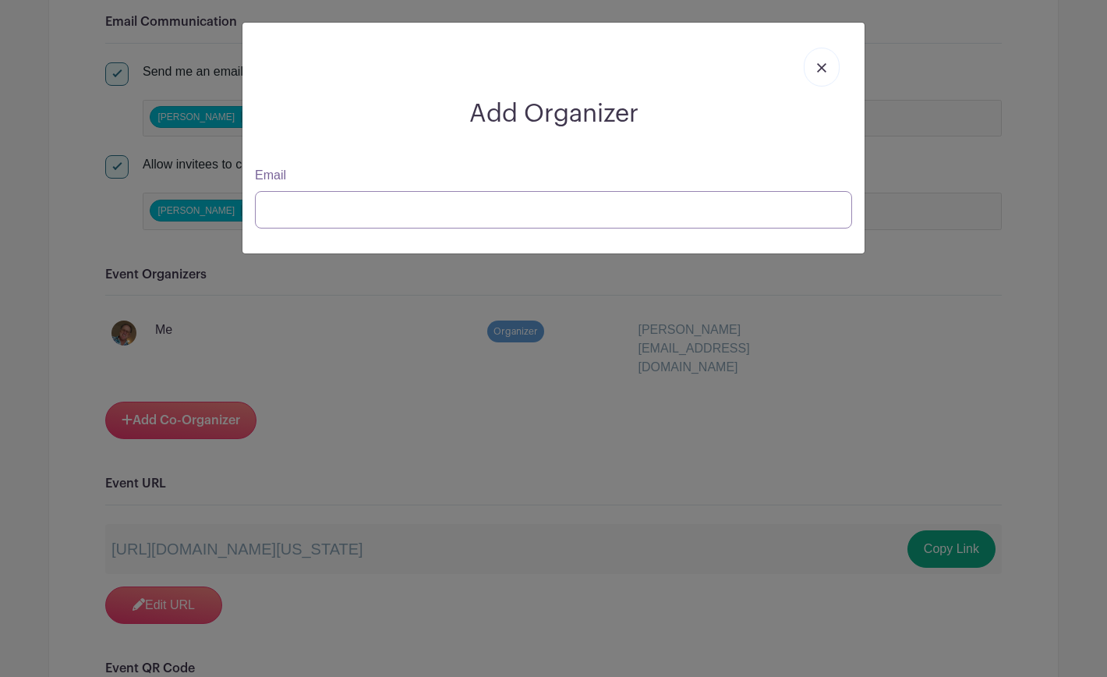
click at [384, 208] on input "Email" at bounding box center [553, 209] width 597 height 37
paste input "[EMAIL_ADDRESS][DOMAIN_NAME]"
type input "[EMAIL_ADDRESS][DOMAIN_NAME]"
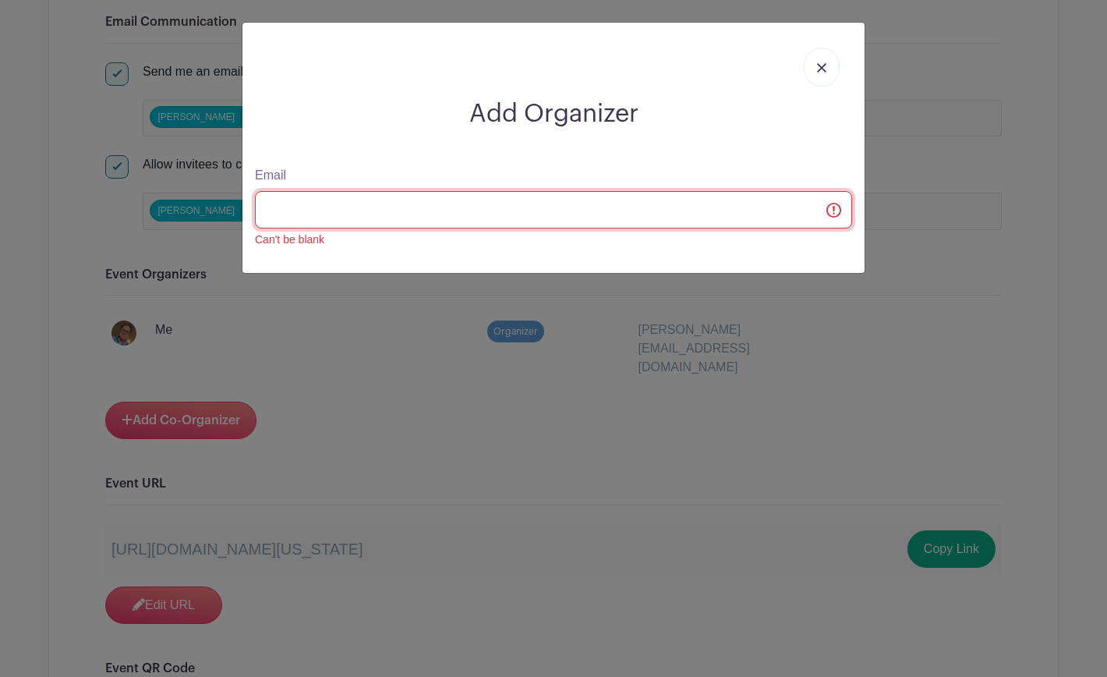
click at [362, 214] on input "Email" at bounding box center [553, 209] width 597 height 37
type input "[EMAIL_ADDRESS]"
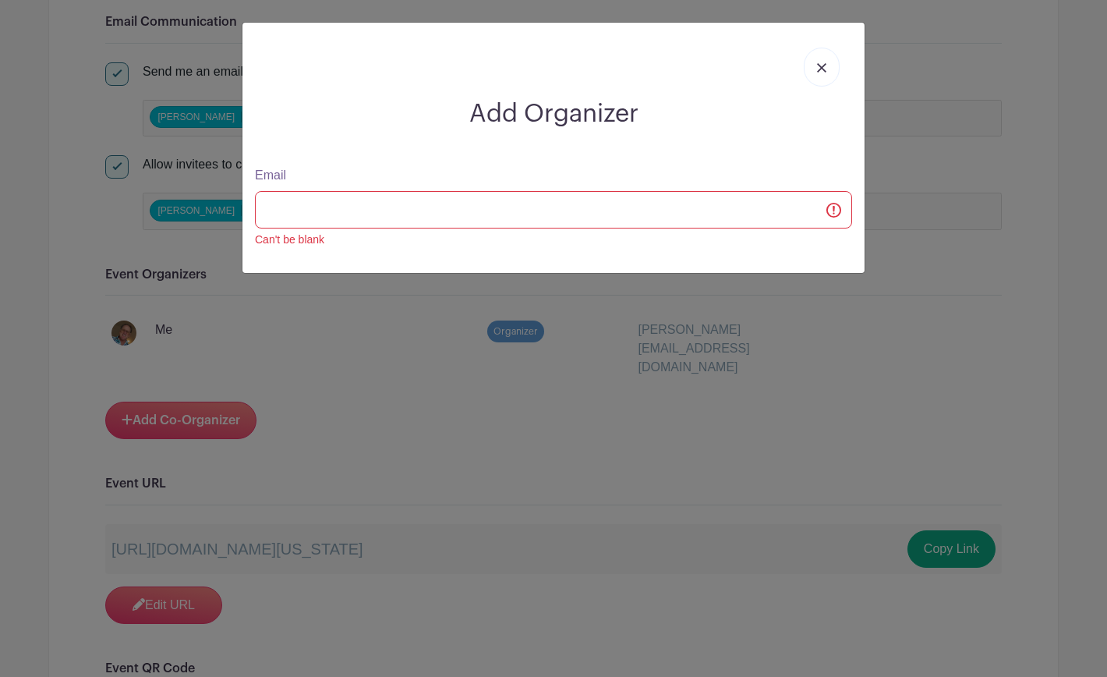
click at [823, 68] on img at bounding box center [821, 67] width 9 height 9
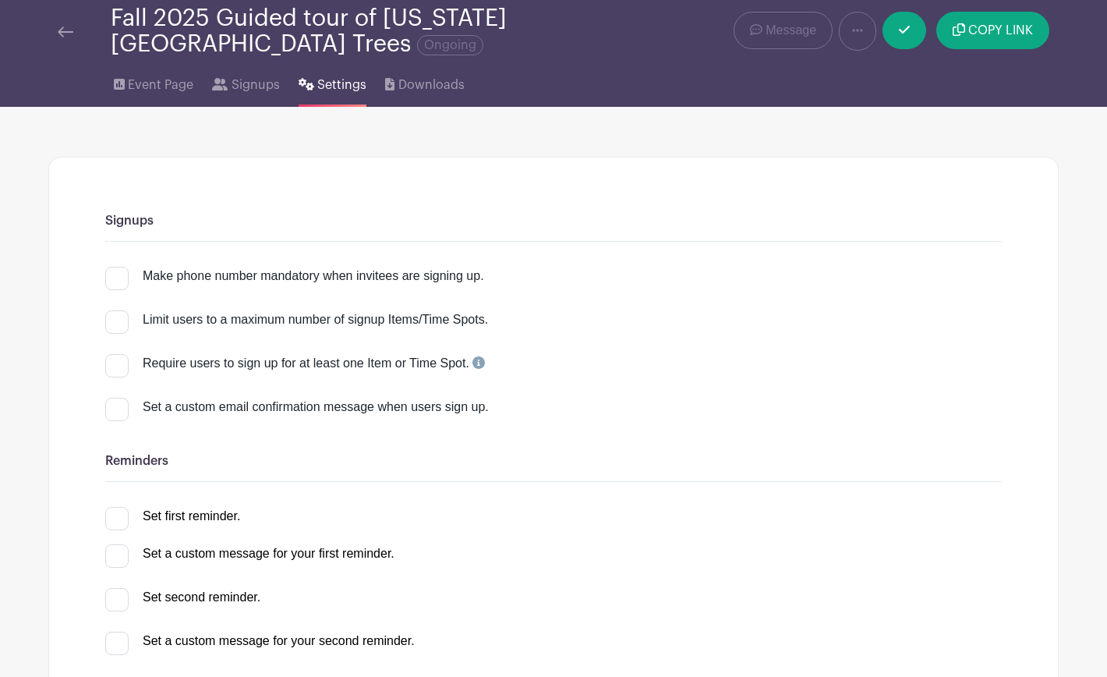
scroll to position [0, 0]
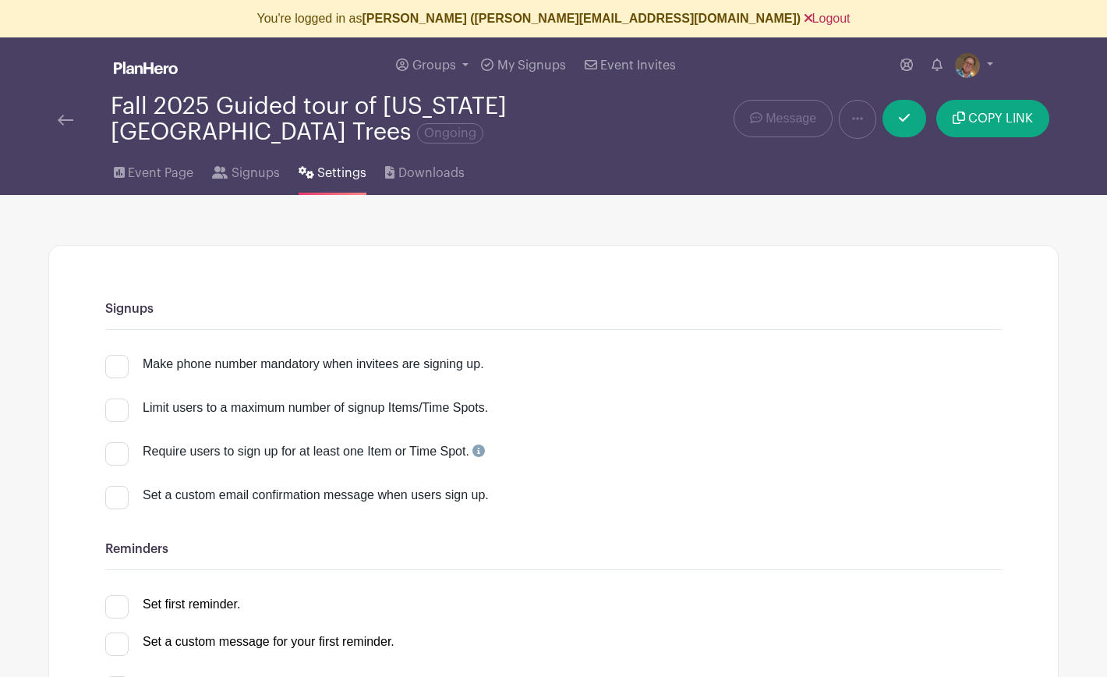
click at [804, 16] on link "Logout" at bounding box center [827, 18] width 46 height 13
